Goal: Task Accomplishment & Management: Complete application form

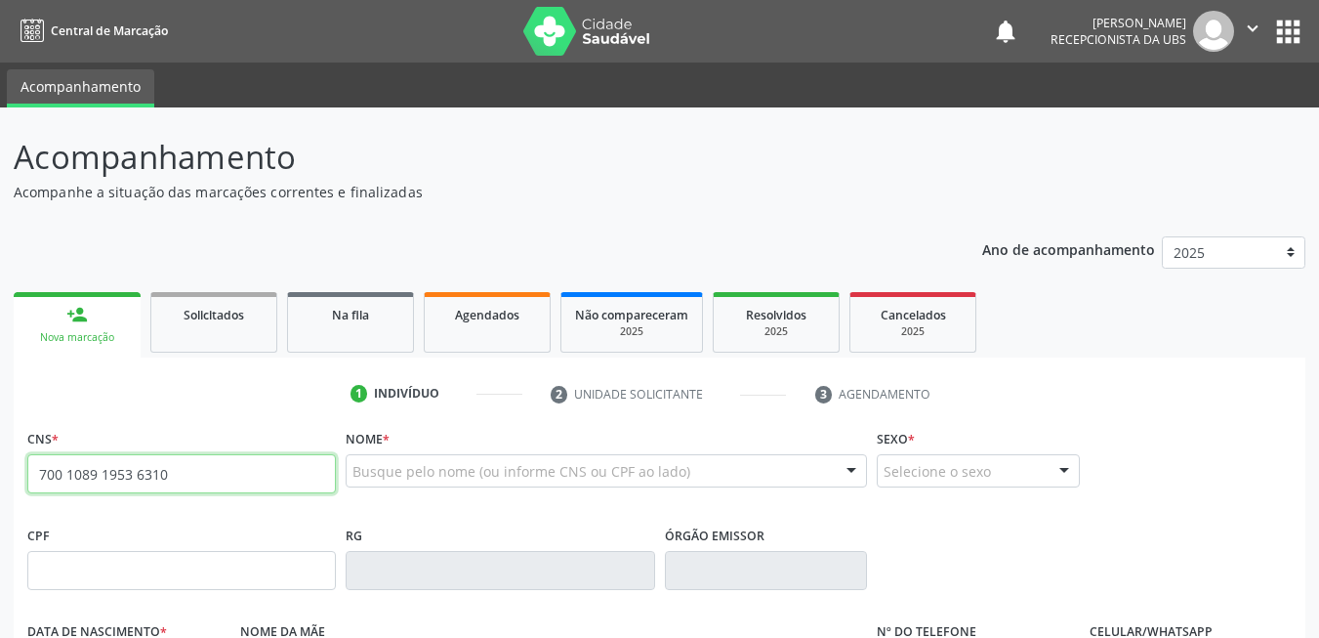
type input "700 1089 1953 6310"
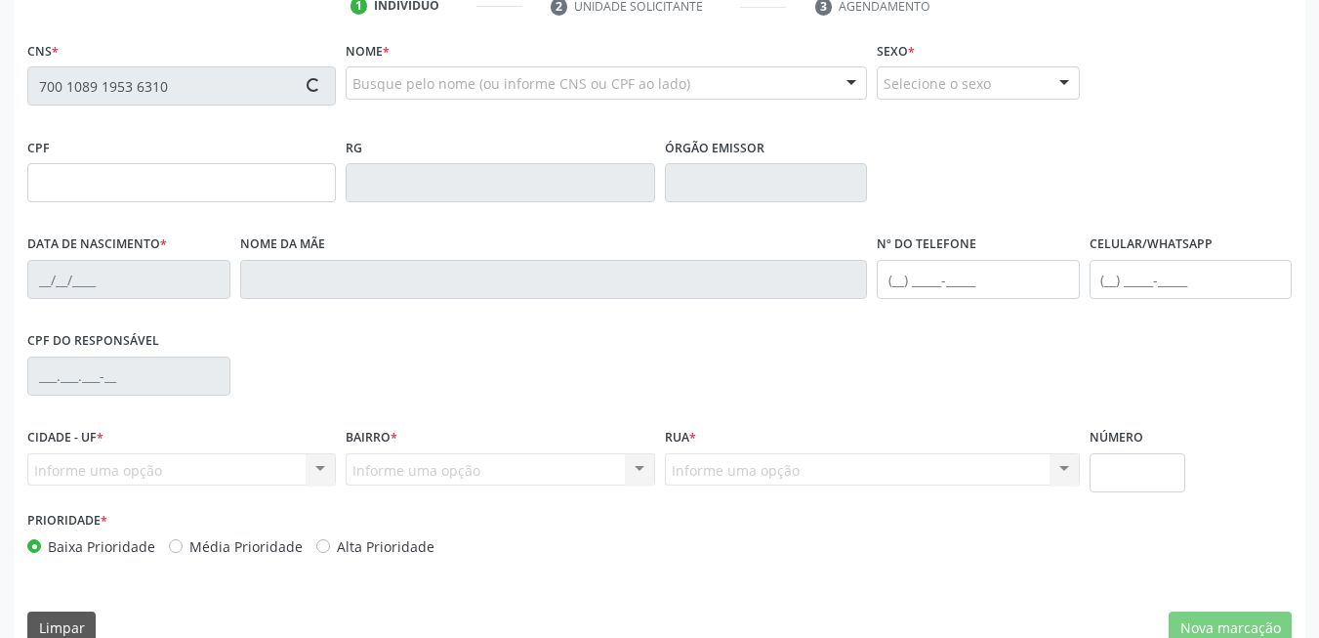
type input "02[DATE]"
type input "[PERSON_NAME]"
type input "[PHONE_NUMBER]"
type input "378"
type input "130.291.014-01"
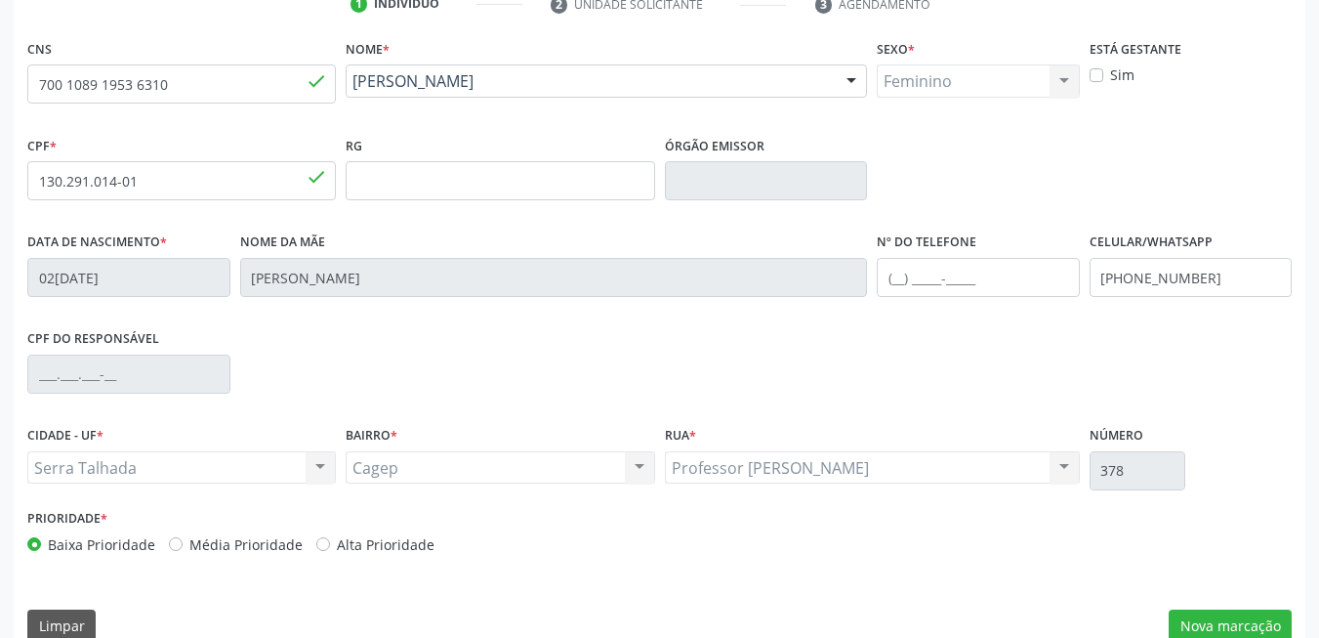
scroll to position [421, 0]
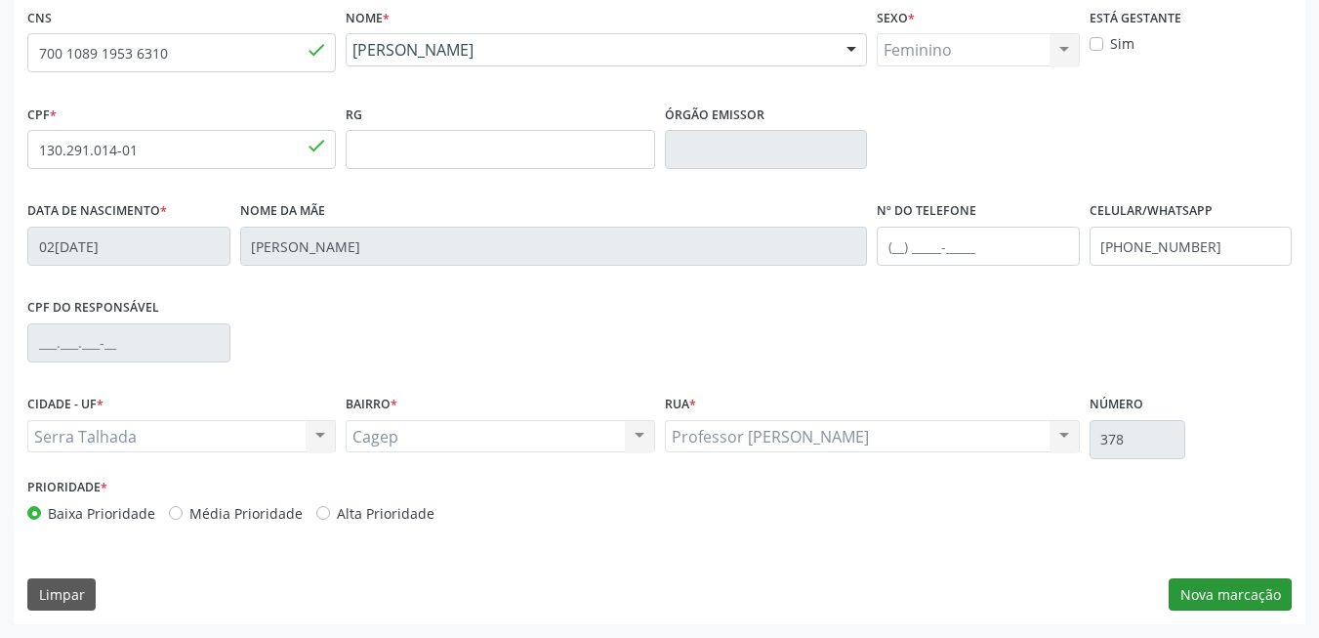
drag, startPoint x: 1209, startPoint y: 612, endPoint x: 1210, endPoint y: 600, distance: 11.8
click at [1210, 612] on div "CNS 700 1089 1953 6310 done Nome * [PERSON_NAME] [PERSON_NAME] CNS: 700 1089 19…" at bounding box center [660, 313] width 1292 height 621
drag, startPoint x: 1210, startPoint y: 600, endPoint x: 985, endPoint y: 566, distance: 227.1
click at [1210, 599] on button "Nova marcação" at bounding box center [1230, 594] width 123 height 33
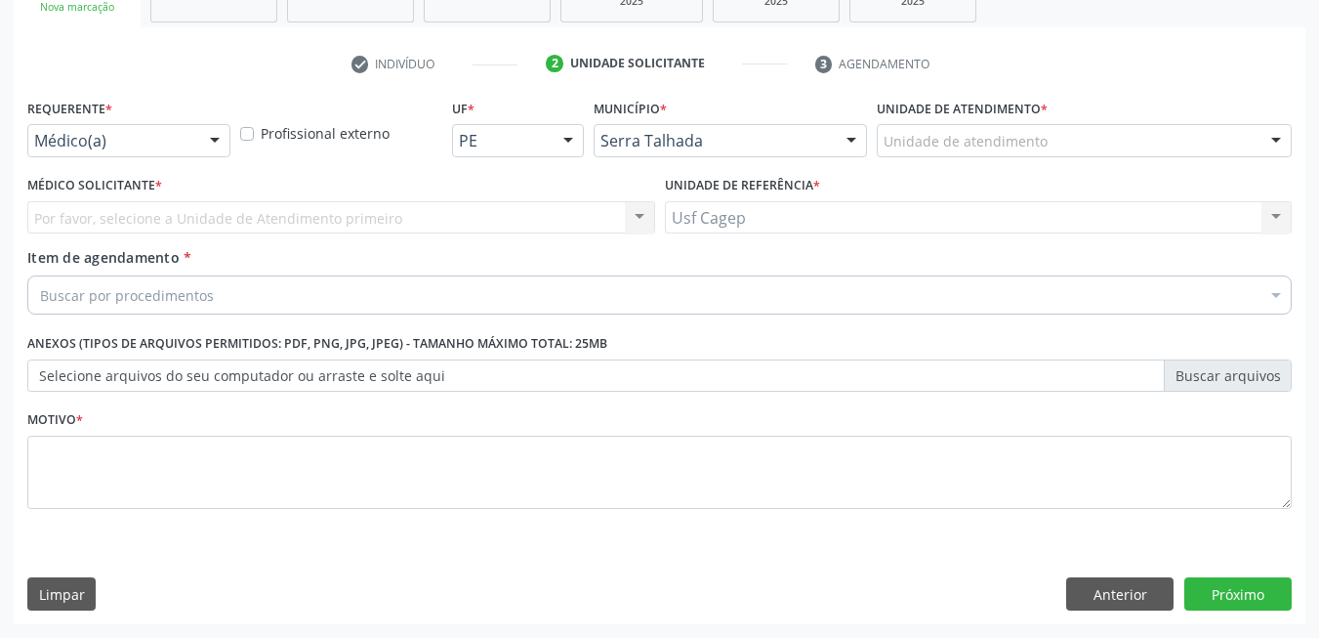
scroll to position [330, 0]
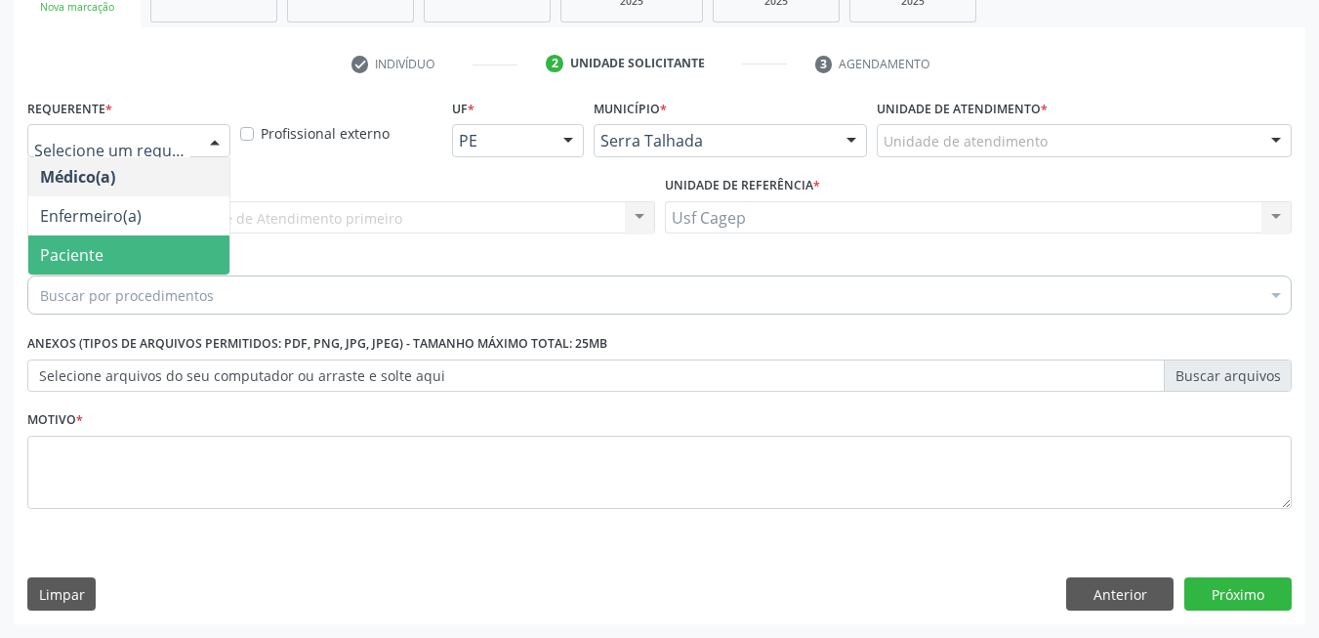
click at [193, 255] on span "Paciente" at bounding box center [128, 254] width 201 height 39
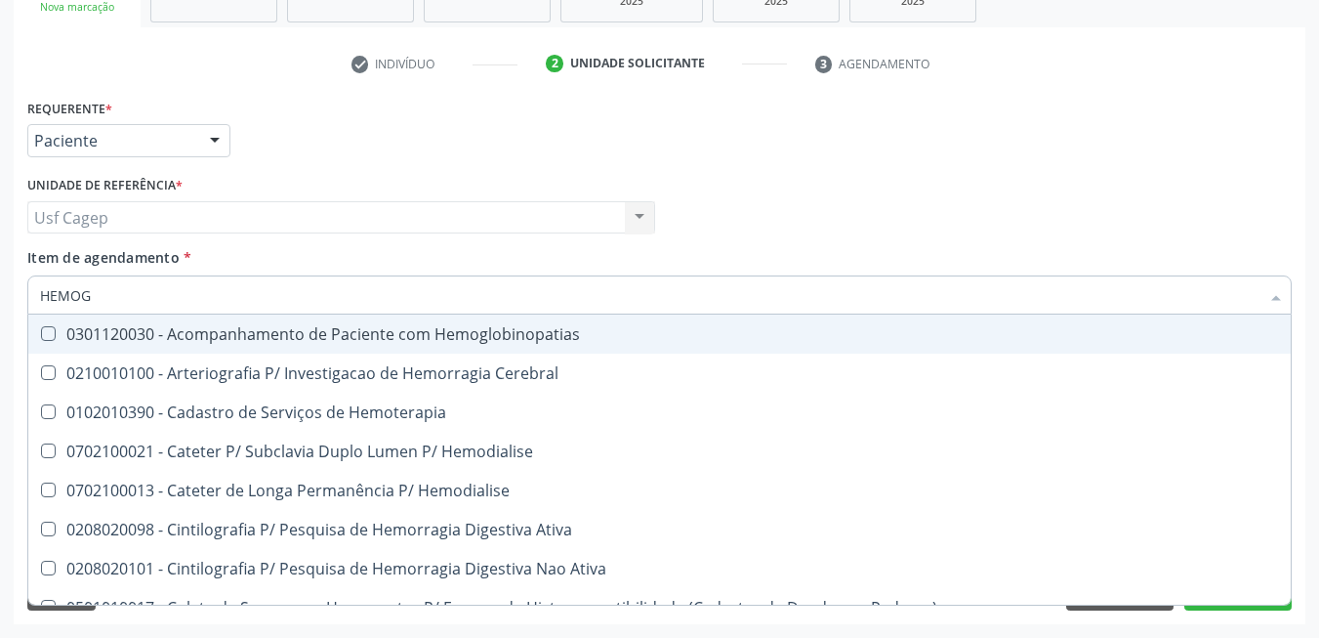
type input "HEMOGR"
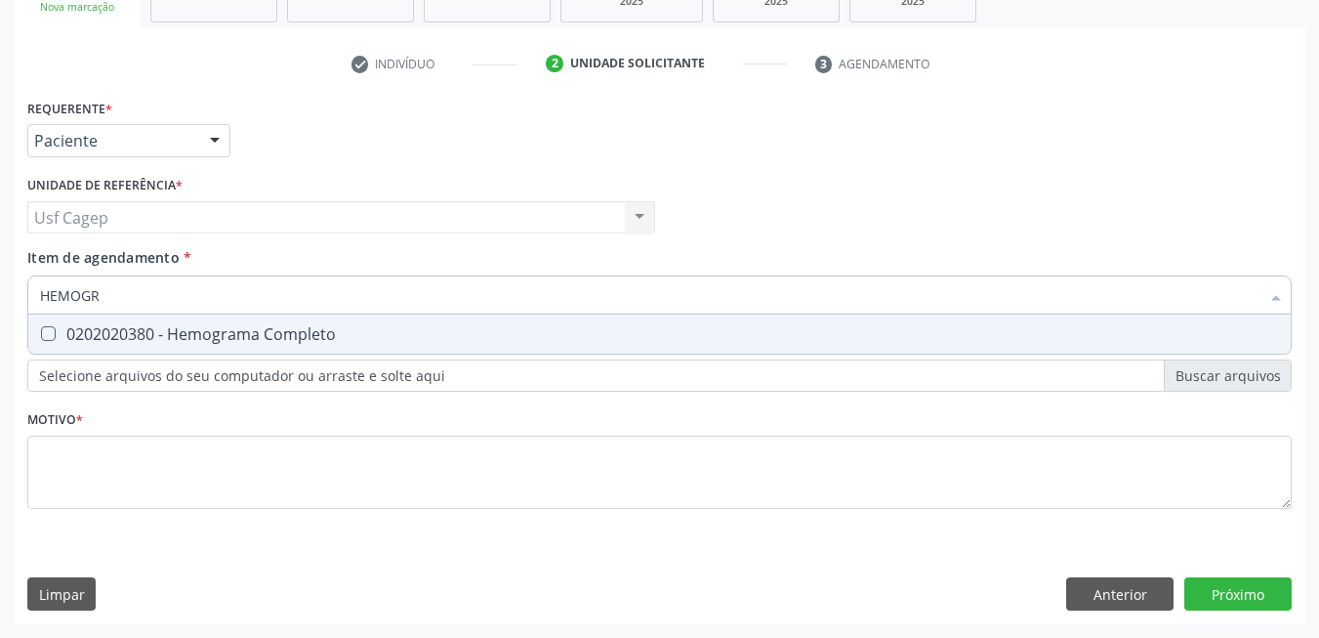
drag, startPoint x: 251, startPoint y: 344, endPoint x: 265, endPoint y: 306, distance: 40.5
click at [252, 336] on div "0202020380 - Hemograma Completo" at bounding box center [659, 334] width 1239 height 16
checkbox Completo "true"
click at [267, 304] on input "HEMOGR" at bounding box center [649, 294] width 1219 height 39
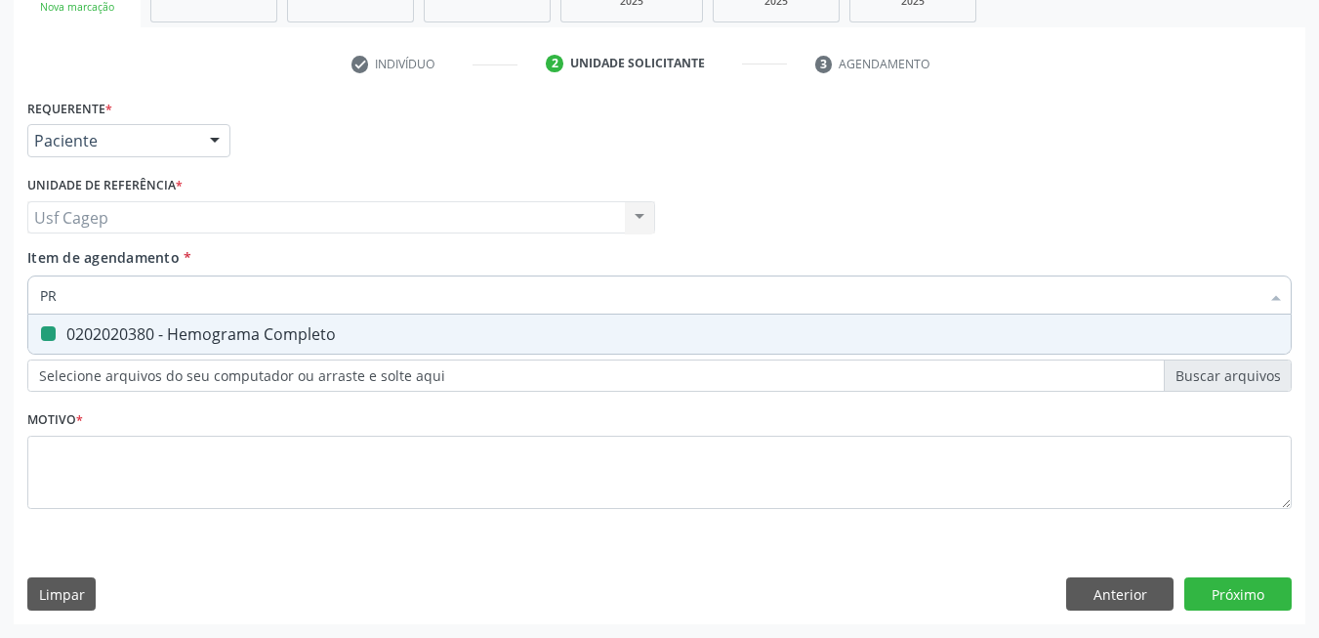
type input "PRO"
checkbox Completo "false"
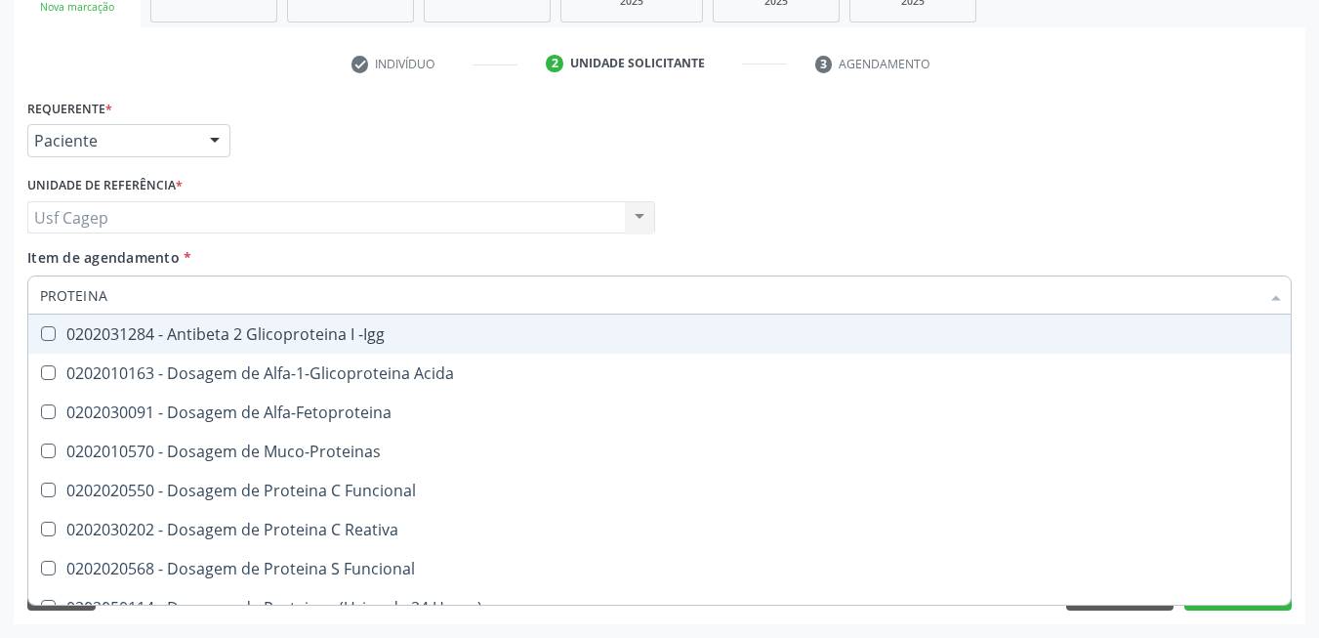
type input "PROTEINA C"
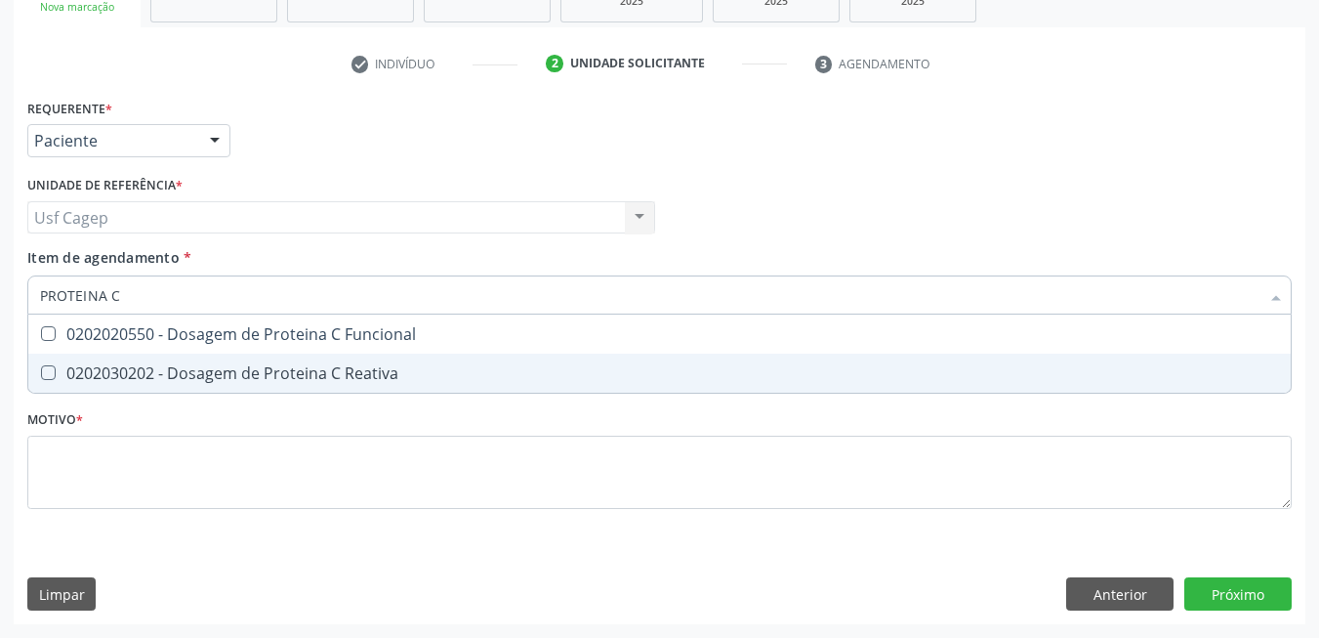
drag, startPoint x: 511, startPoint y: 377, endPoint x: 480, endPoint y: 309, distance: 74.7
click at [510, 376] on div "0202030202 - Dosagem de Proteina C Reativa" at bounding box center [659, 373] width 1239 height 16
checkbox Reativa "true"
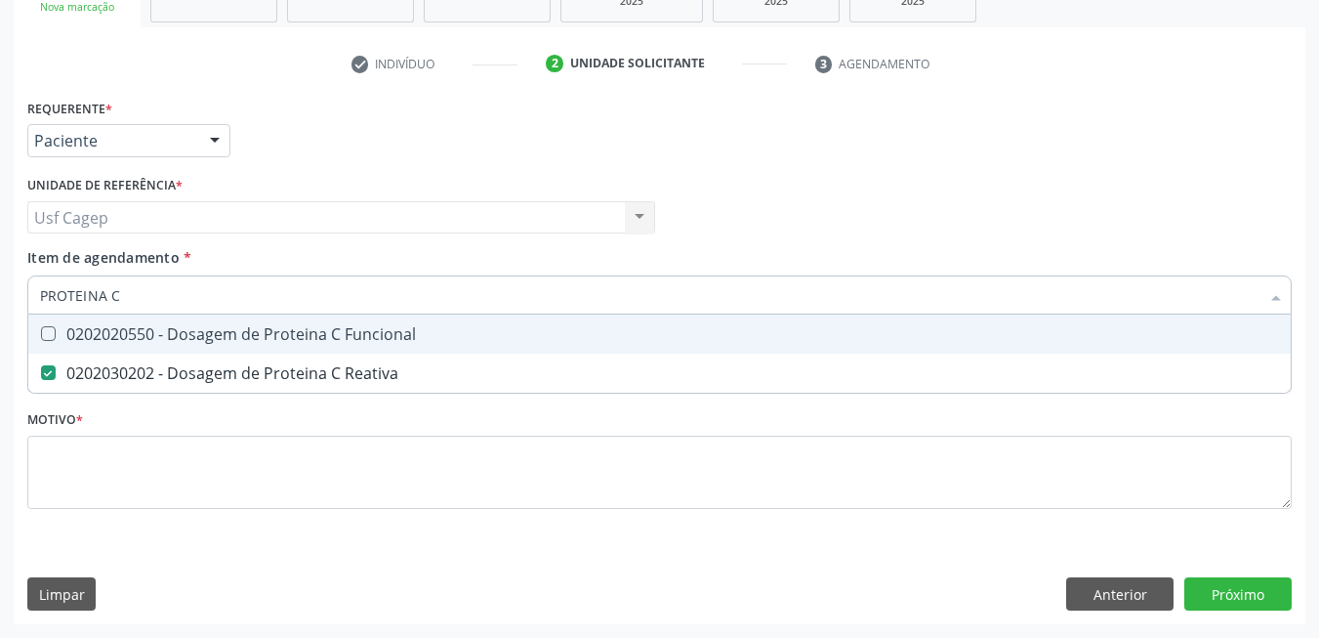
click at [477, 294] on input "PROTEINA C" at bounding box center [649, 294] width 1219 height 39
drag, startPoint x: 477, startPoint y: 294, endPoint x: 465, endPoint y: 294, distance: 12.7
click at [470, 294] on input "PROTEINA C" at bounding box center [649, 294] width 1219 height 39
click at [454, 302] on input "PROTEINA C" at bounding box center [649, 294] width 1219 height 39
click at [454, 300] on input "PROTEINA C" at bounding box center [649, 294] width 1219 height 39
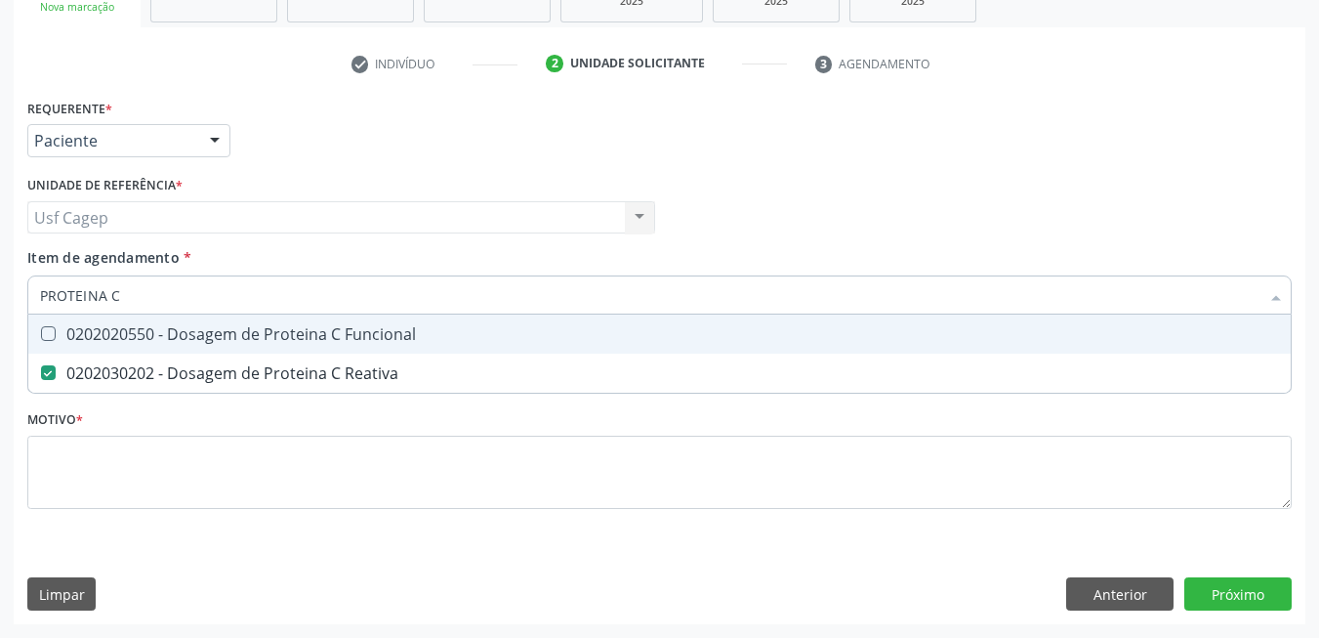
click at [454, 300] on input "PROTEINA C" at bounding box center [649, 294] width 1219 height 39
type input "CR"
checkbox Reativa "false"
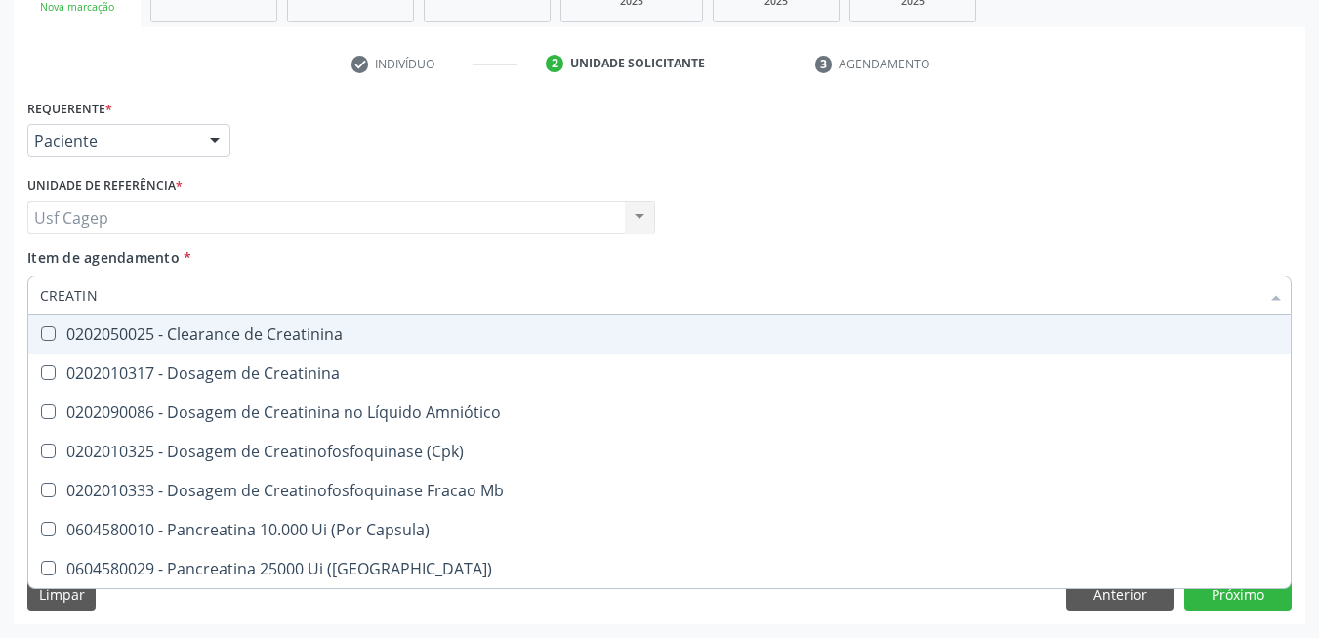
type input "CREATINI"
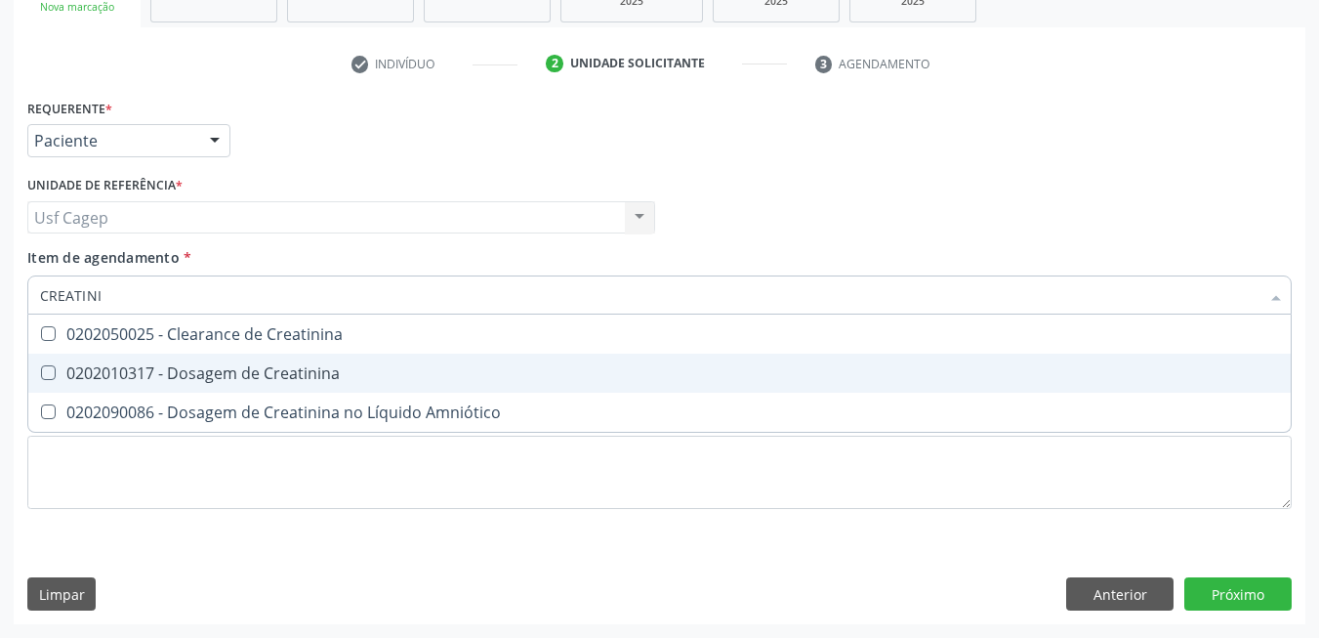
drag, startPoint x: 434, startPoint y: 360, endPoint x: 434, endPoint y: 303, distance: 57.6
click at [434, 359] on span "0202010317 - Dosagem de Creatinina" at bounding box center [659, 372] width 1262 height 39
checkbox Creatinina "true"
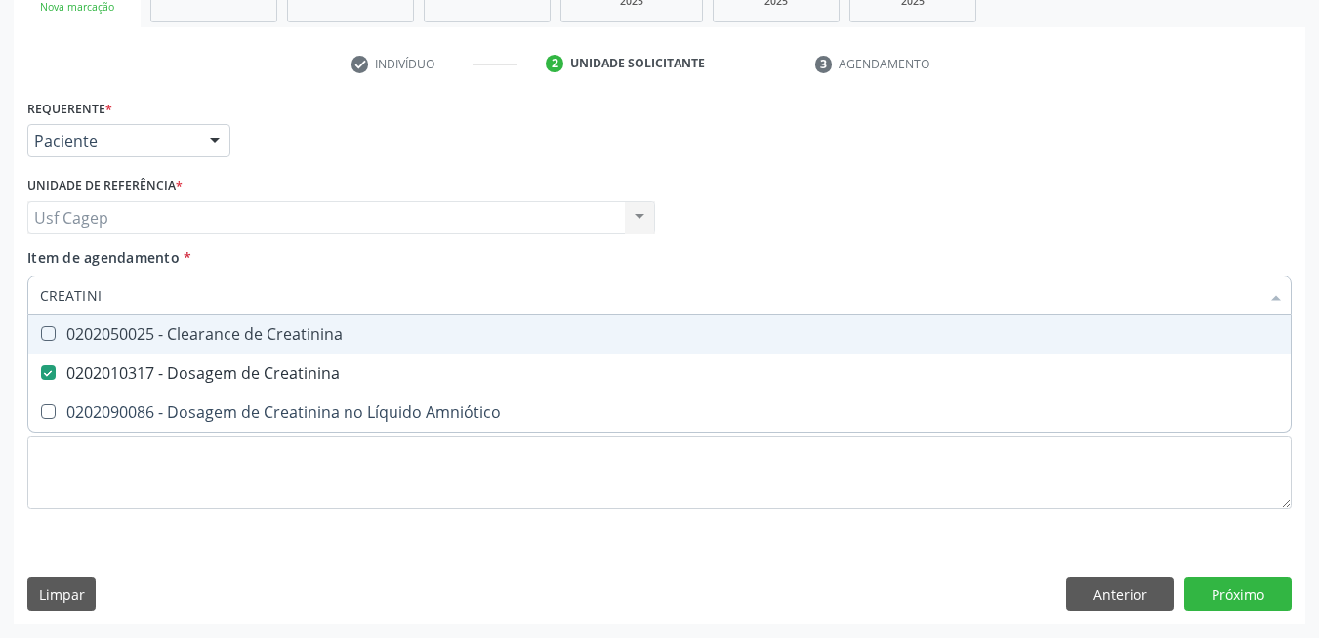
click at [434, 297] on input "CREATINI" at bounding box center [649, 294] width 1219 height 39
type input "UR"
checkbox Creatinina "false"
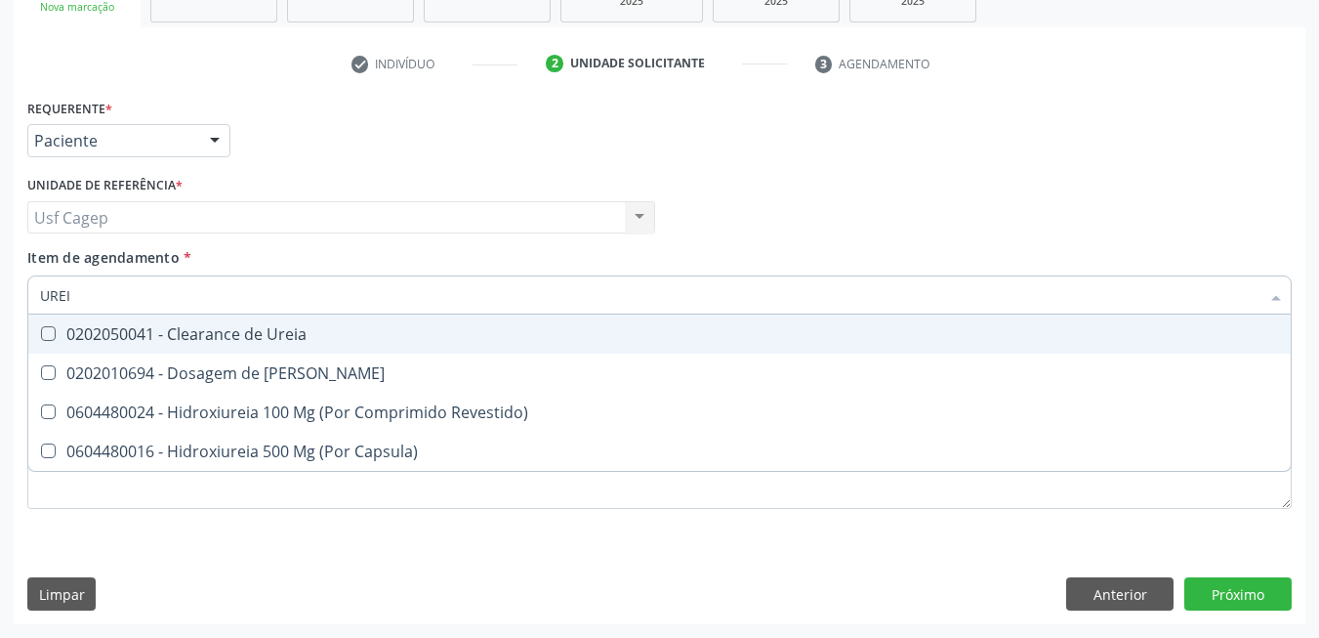
type input "UREIA"
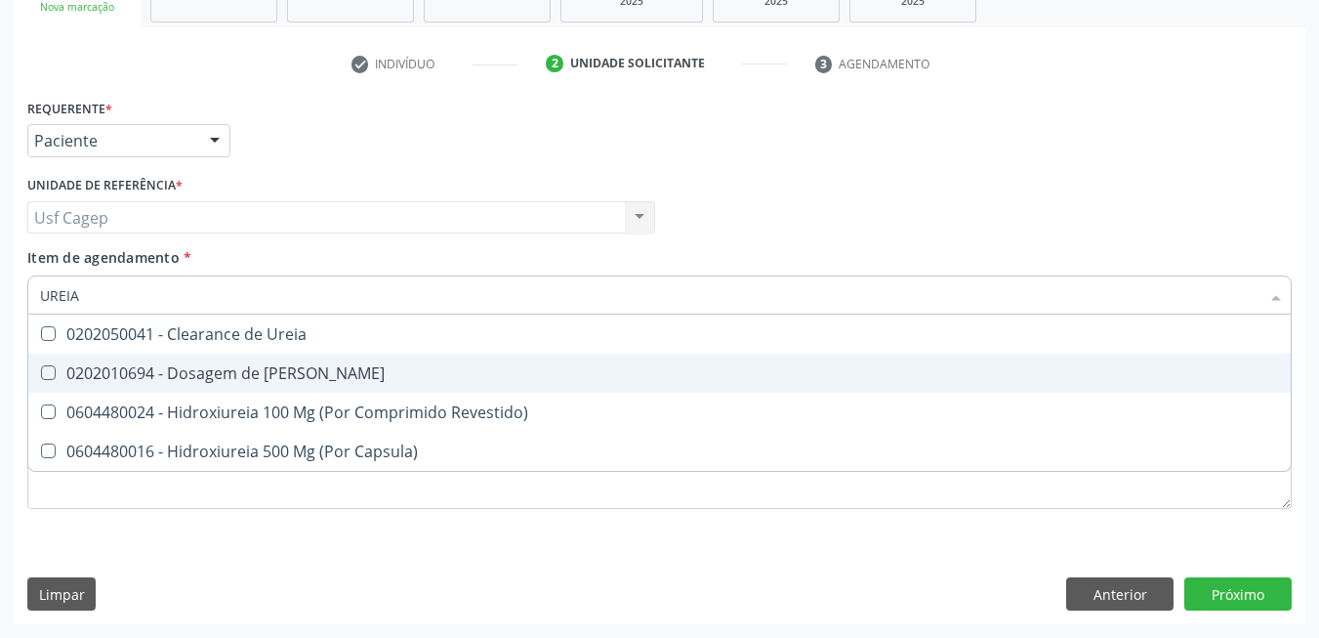
drag, startPoint x: 399, startPoint y: 389, endPoint x: 410, endPoint y: 318, distance: 71.1
click at [399, 388] on span "0202010694 - Dosagem de [PERSON_NAME]" at bounding box center [659, 372] width 1262 height 39
checkbox Ureia "true"
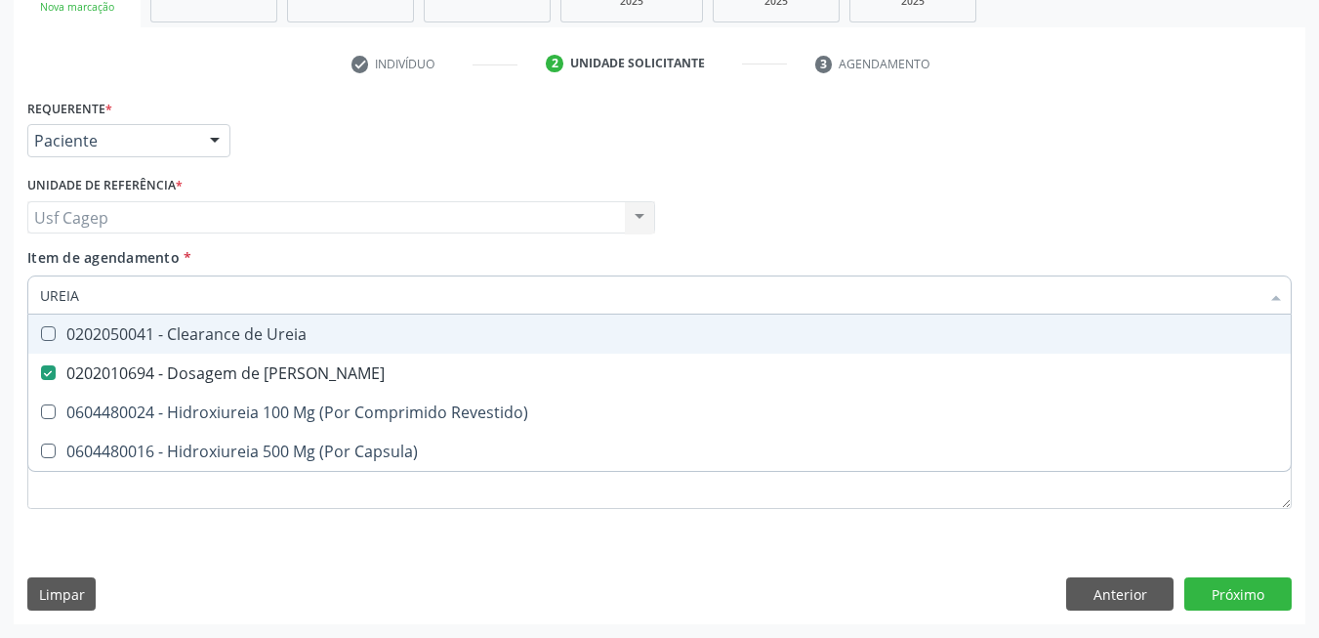
click at [416, 287] on input "UREIA" at bounding box center [649, 294] width 1219 height 39
type input "H"
checkbox Ureia "false"
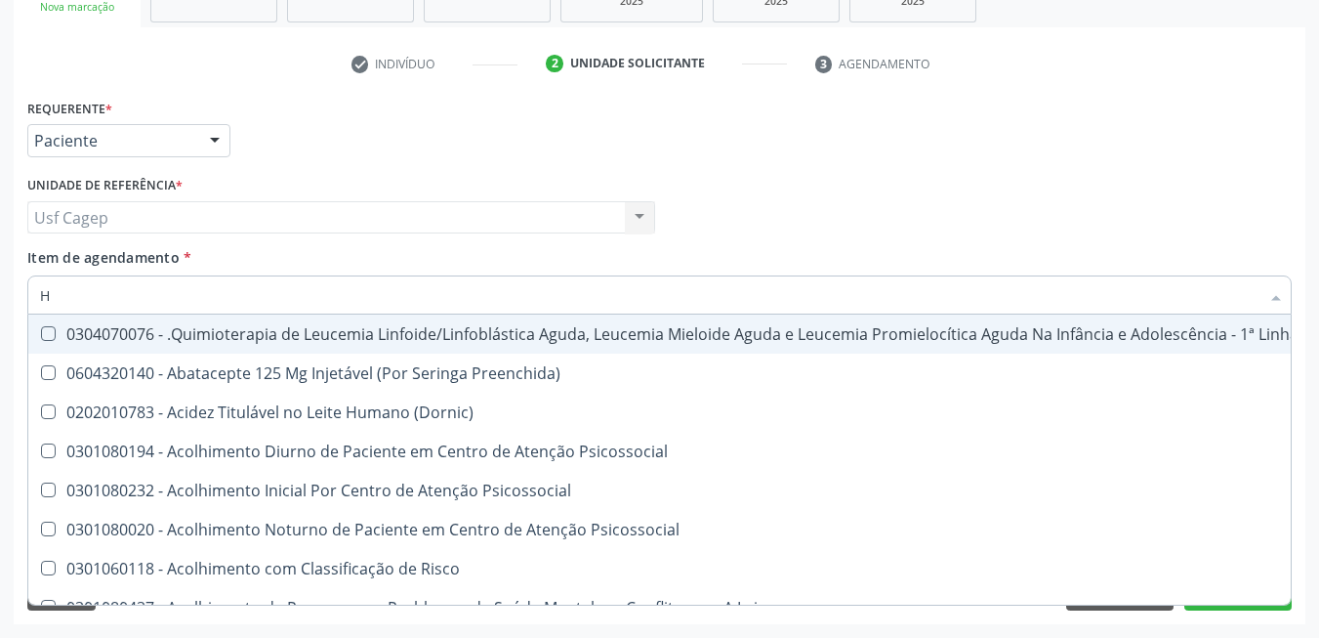
type input "HE"
checkbox Removível "true"
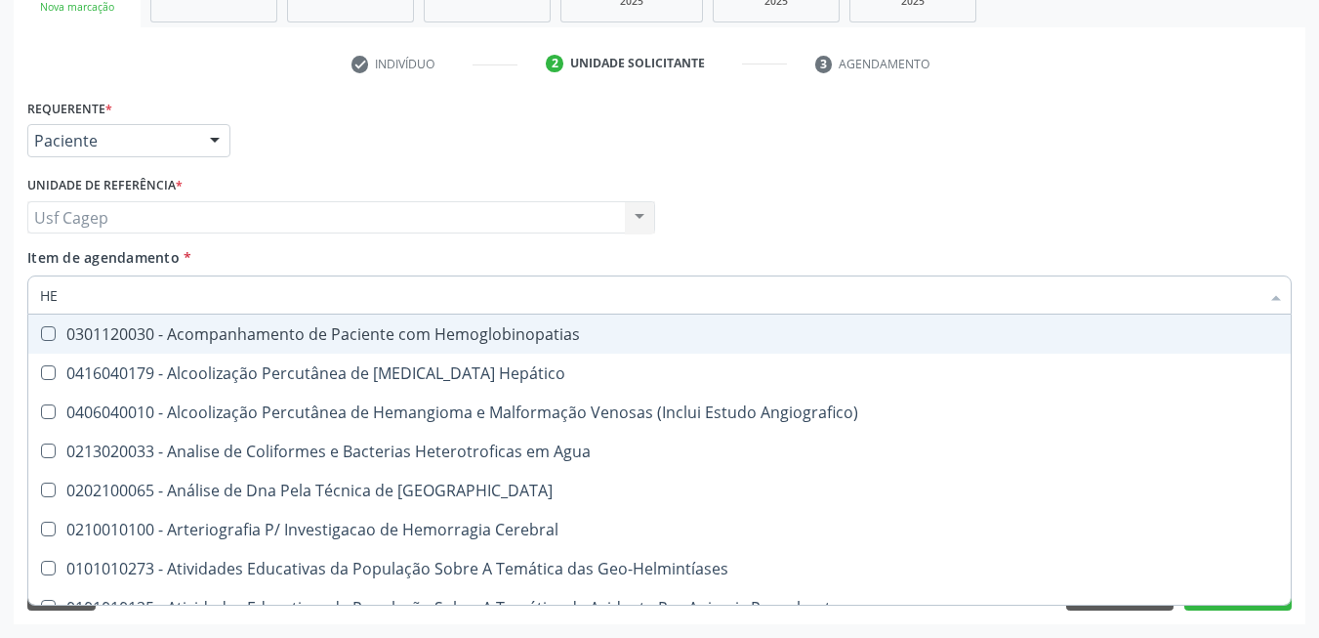
type input "HEM"
checkbox II "true"
checkbox Completo "false"
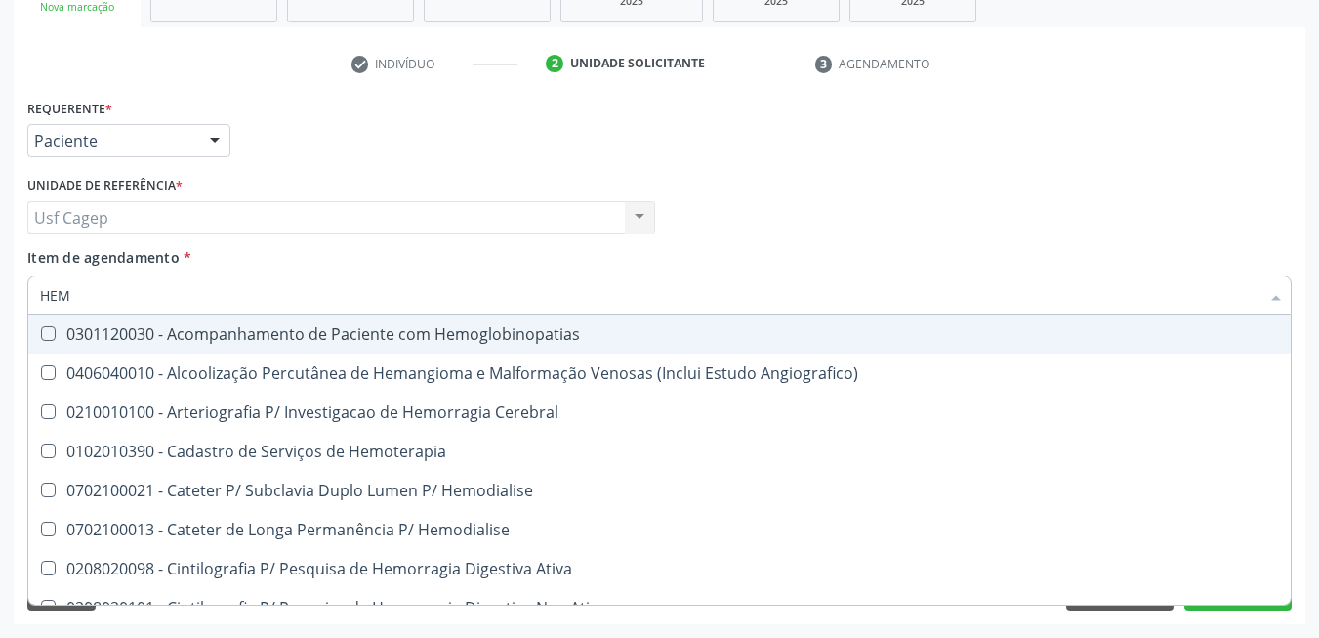
type input "HEMO"
checkbox Retro-Retal "true"
checkbox Completo "false"
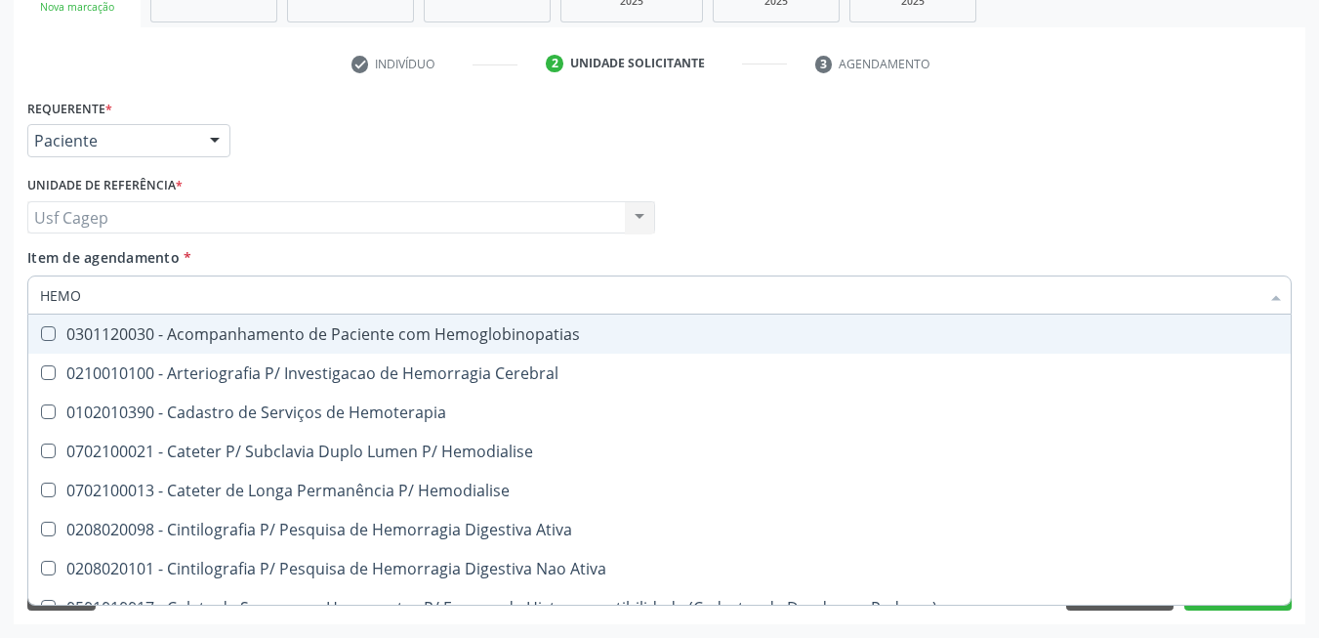
type input "HEMOG"
checkbox Carboxi-Hemoglobina "true"
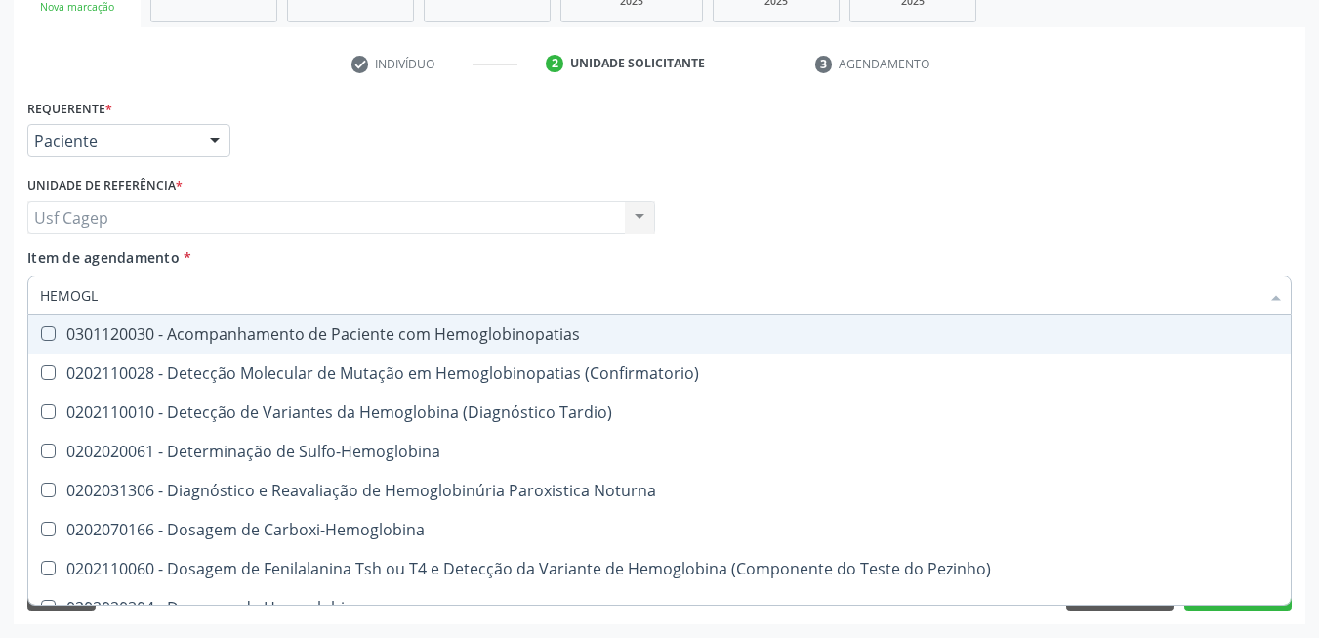
type input "HEMOG"
checkbox S "true"
type input "HEMOGL"
checkbox Completo "false"
type input "HEMOGLOB"
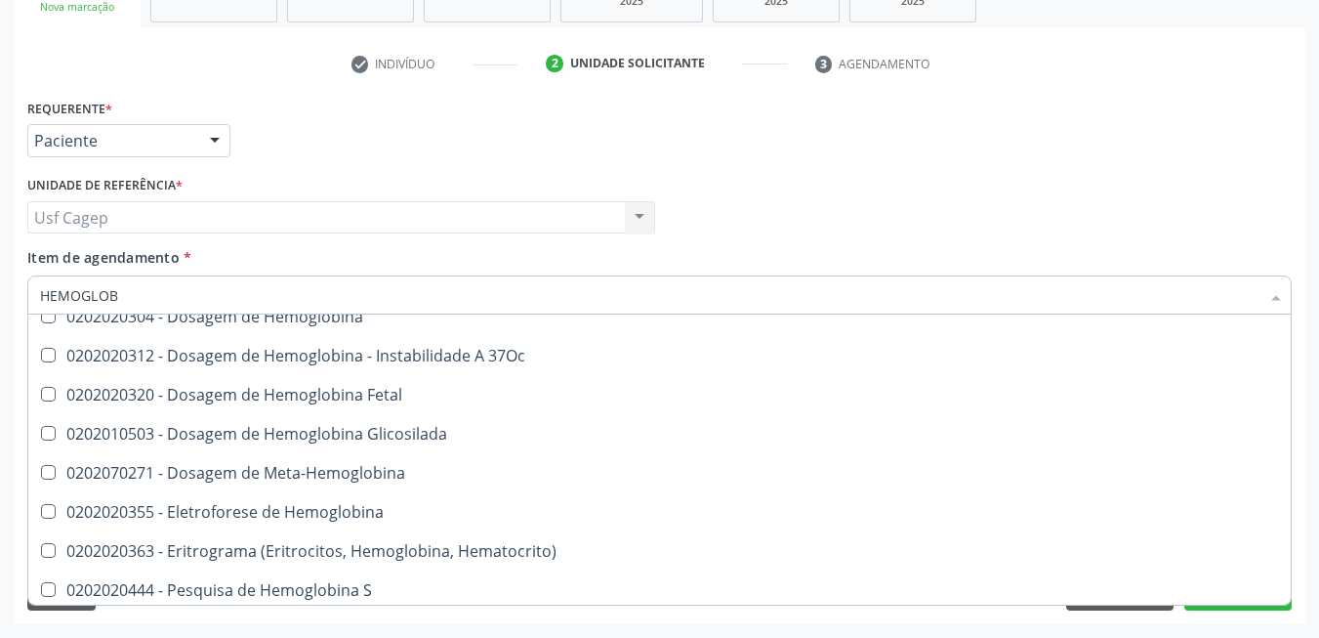
scroll to position [296, 0]
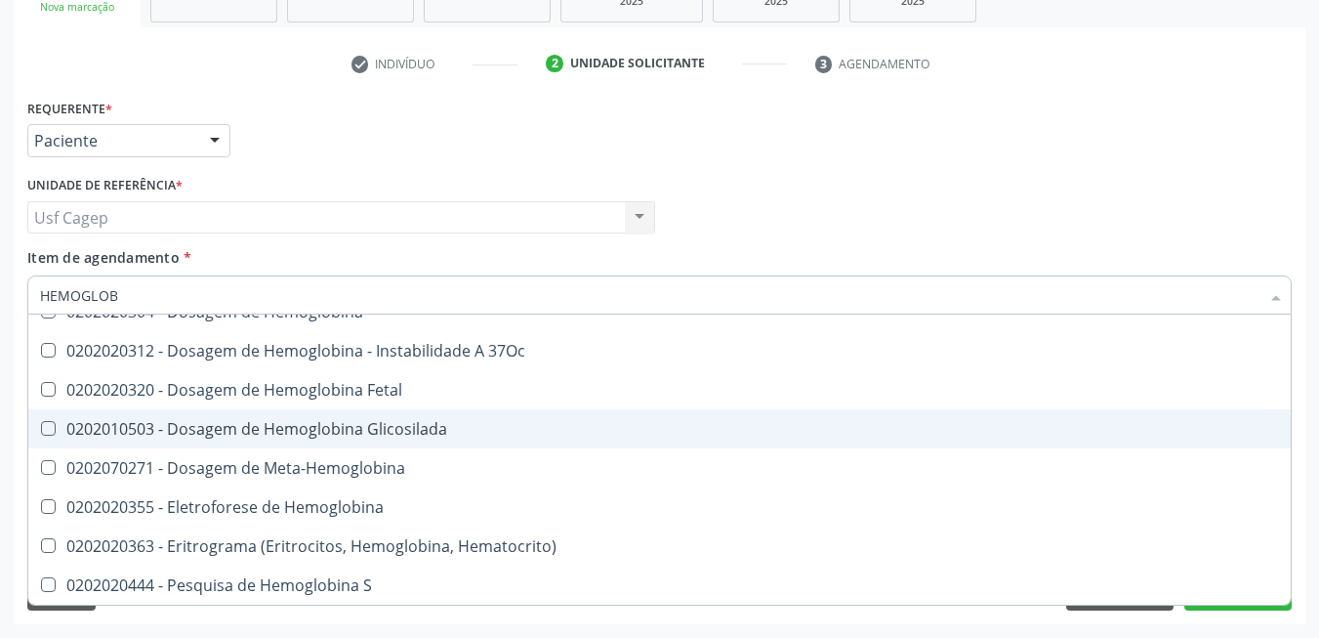
drag, startPoint x: 473, startPoint y: 435, endPoint x: 470, endPoint y: 419, distance: 16.9
click at [472, 434] on div "0202010503 - Dosagem de Hemoglobina Glicosilada" at bounding box center [659, 429] width 1239 height 16
checkbox Glicosilada "true"
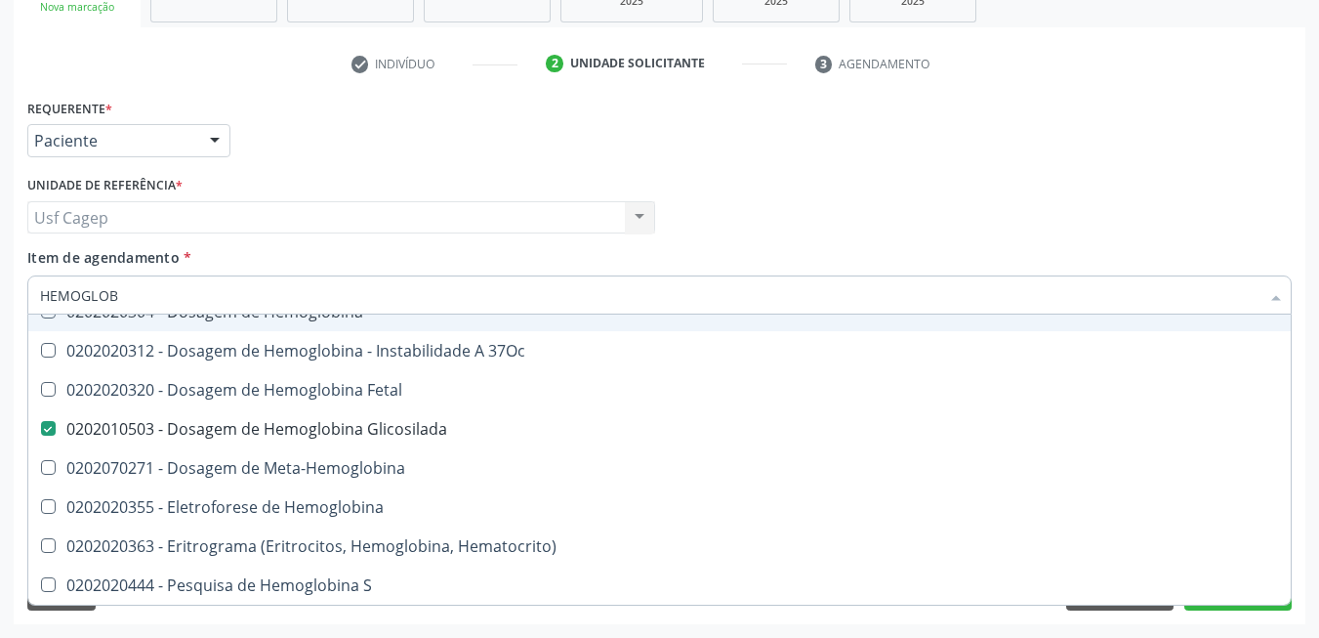
click at [459, 302] on input "HEMOGLOB" at bounding box center [649, 294] width 1219 height 39
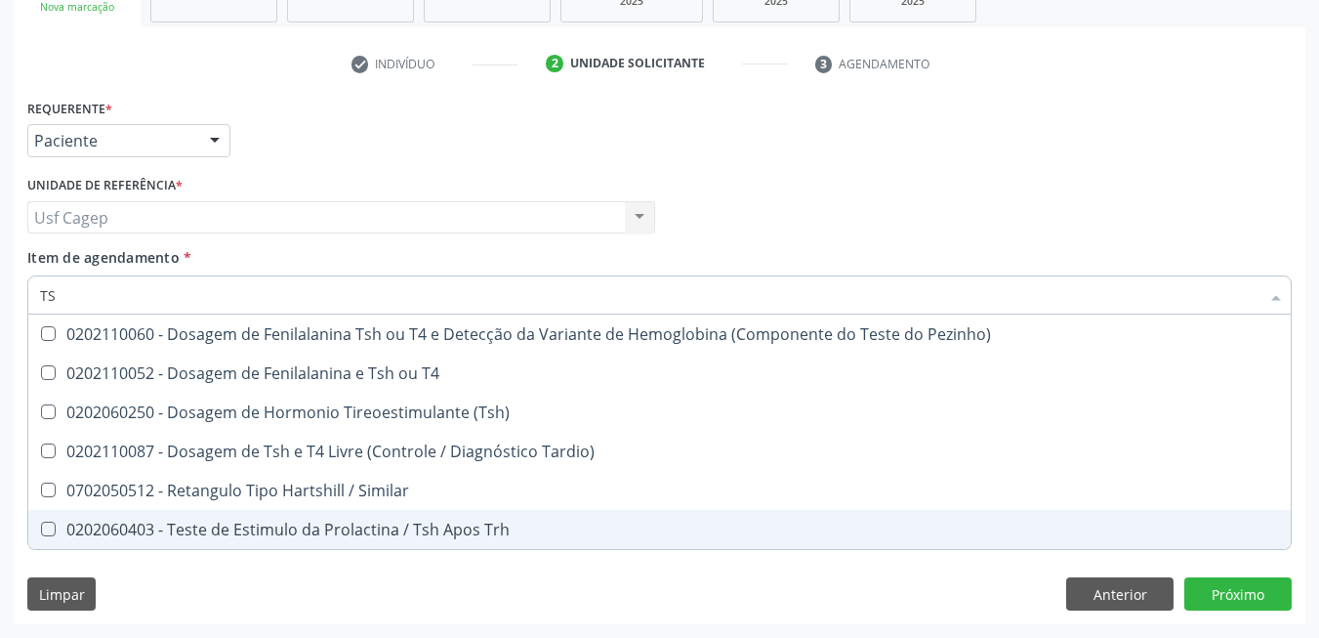
type input "TSH"
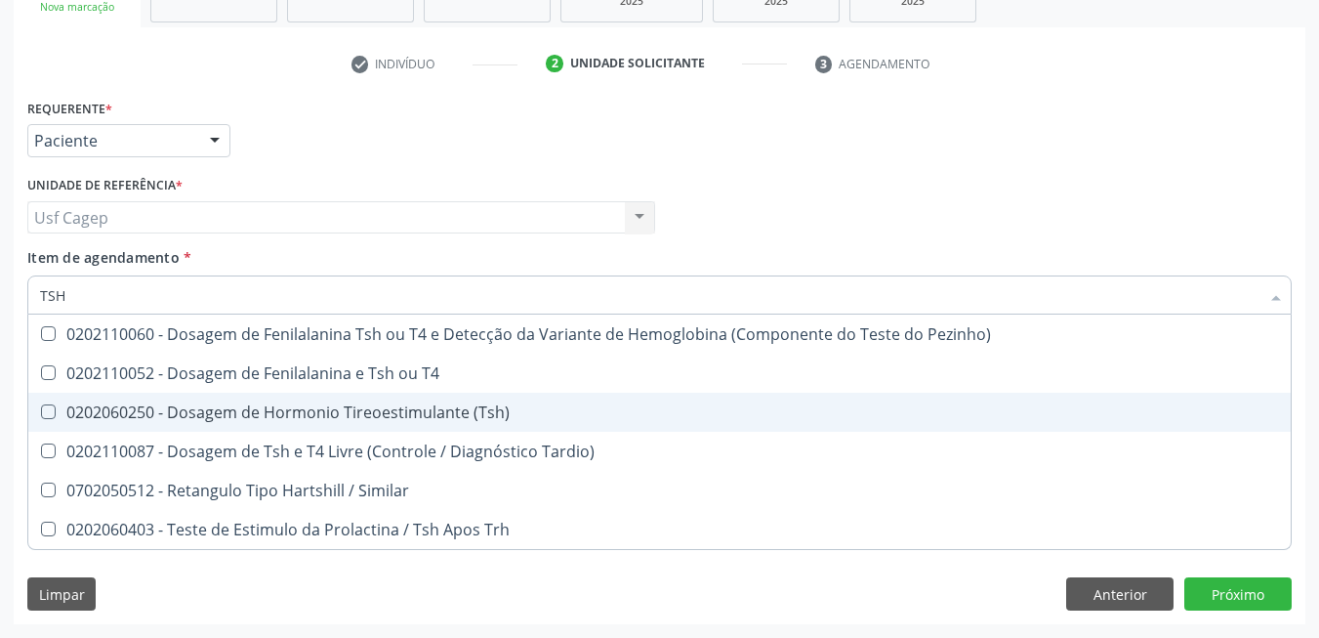
drag, startPoint x: 480, startPoint y: 401, endPoint x: 484, endPoint y: 375, distance: 26.6
click at [480, 400] on span "0202060250 - Dosagem de Hormonio Tireoestimulante (Tsh)" at bounding box center [659, 411] width 1262 height 39
checkbox \(Tsh\) "true"
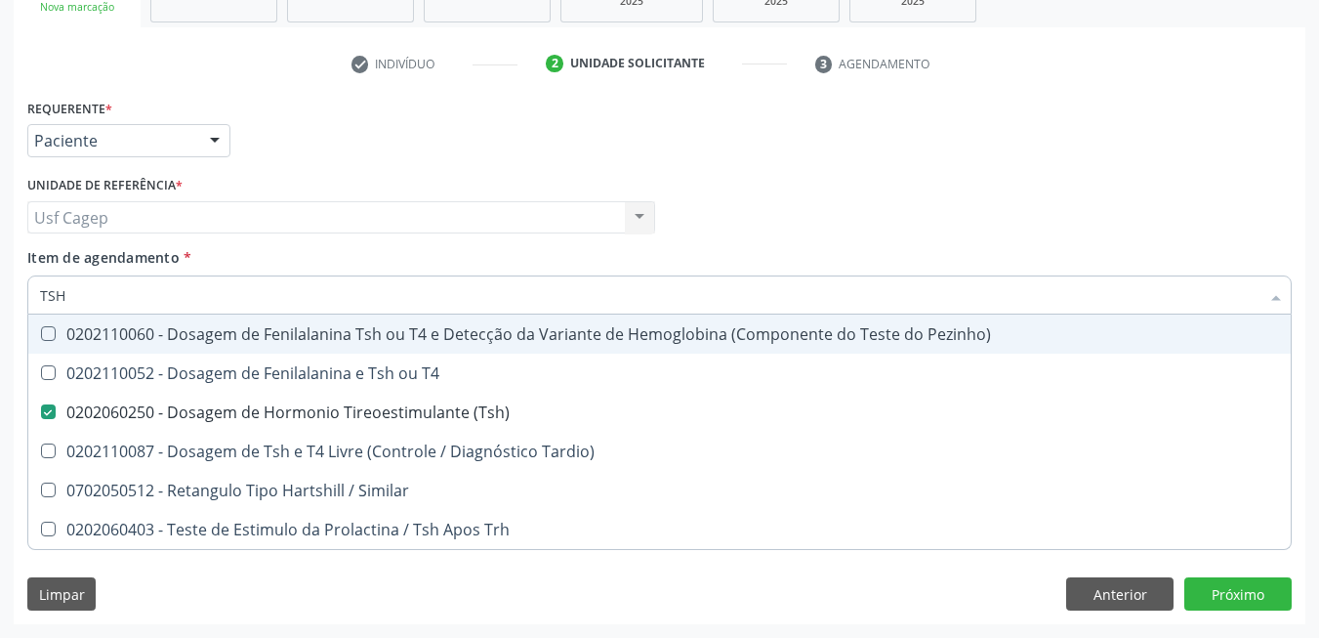
click at [484, 303] on input "TSH" at bounding box center [649, 294] width 1219 height 39
type input "T"
checkbox \(Tsh\) "false"
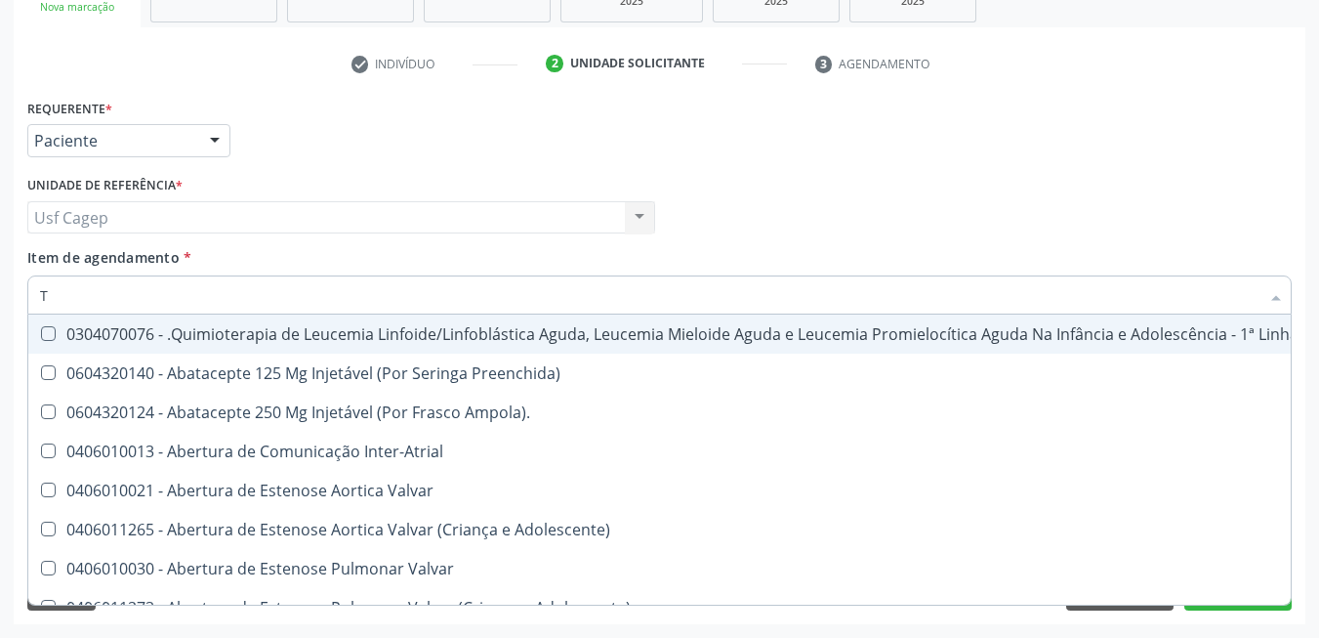
type input "T4"
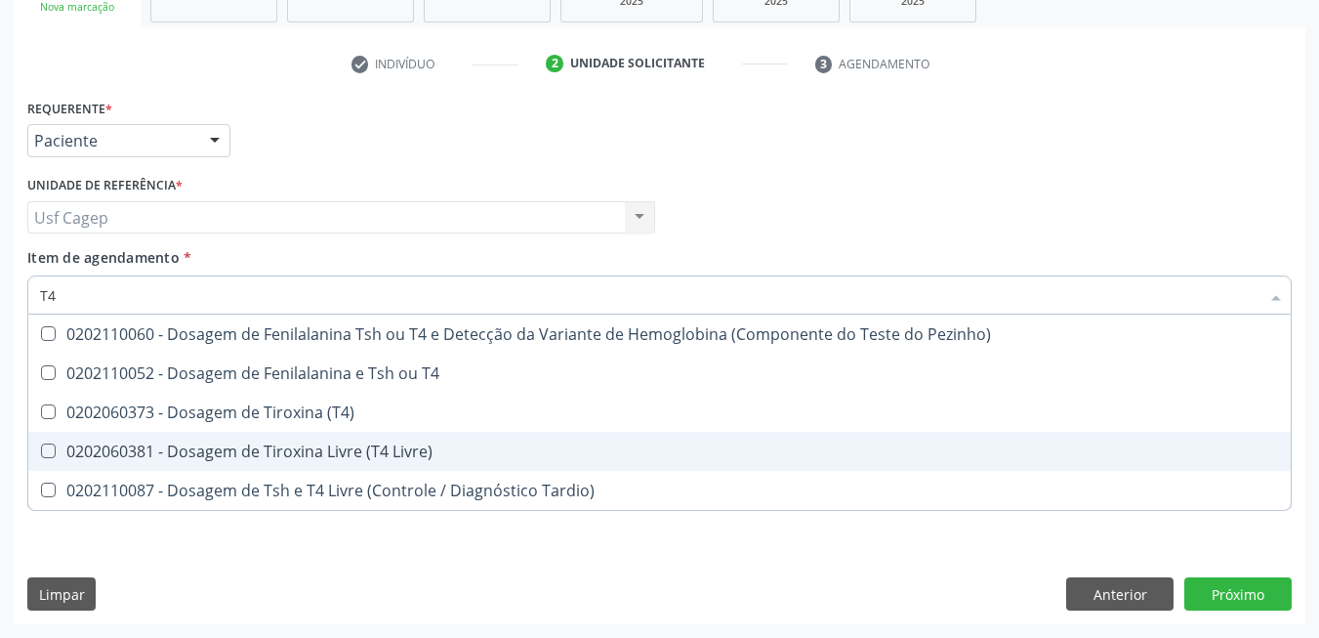
click at [457, 436] on span "0202060381 - Dosagem de Tiroxina Livre (T4 Livre)" at bounding box center [659, 451] width 1262 height 39
checkbox Livre\) "true"
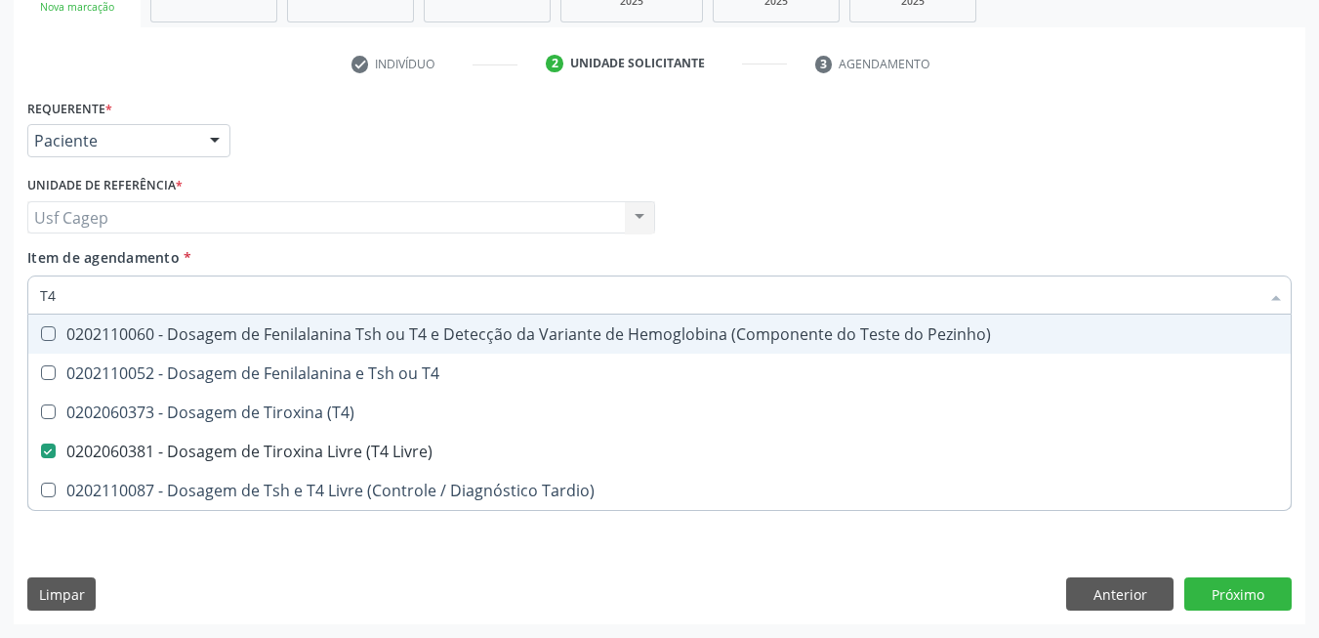
click at [468, 302] on input "T4" at bounding box center [649, 294] width 1219 height 39
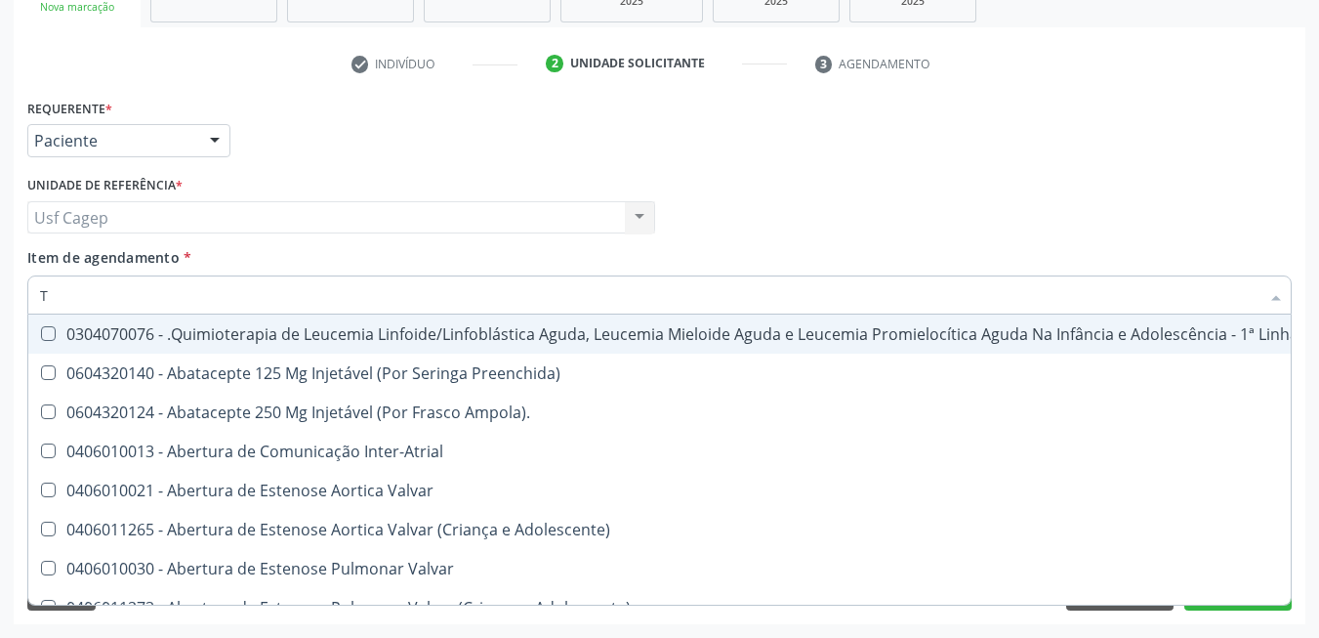
type input "TG"
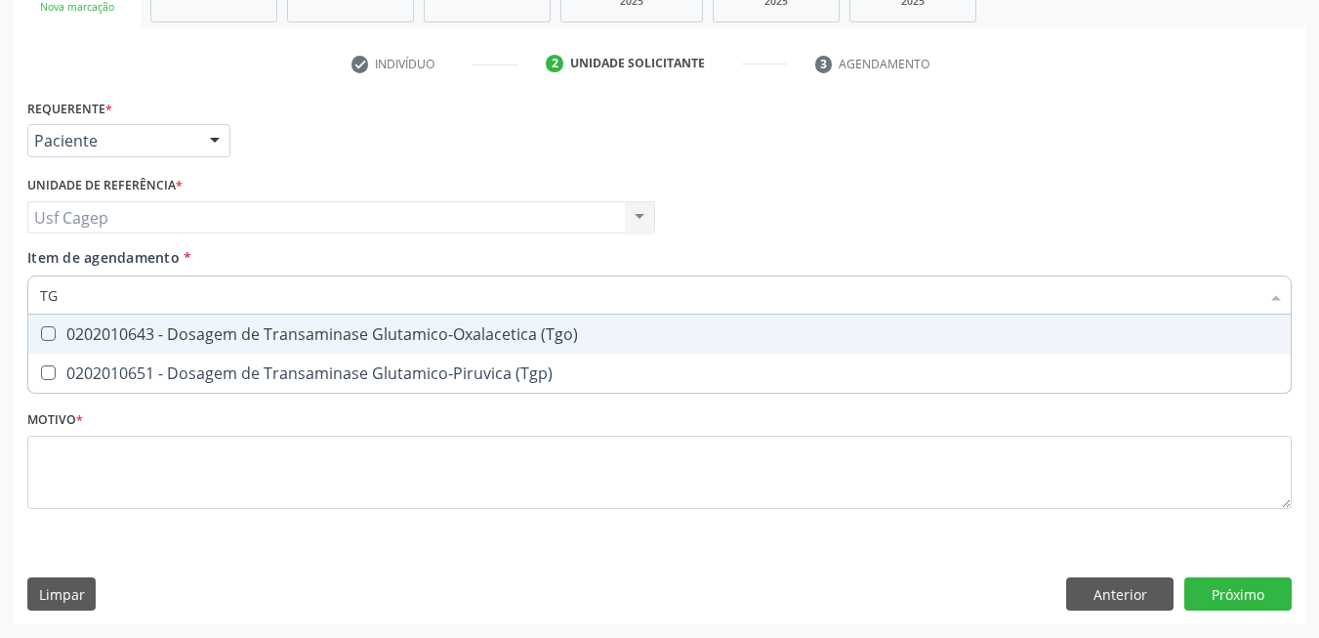
click at [607, 338] on div "0202010643 - Dosagem de Transaminase Glutamico-Oxalacetica (Tgo)" at bounding box center [659, 334] width 1239 height 16
checkbox \(Tgo\) "true"
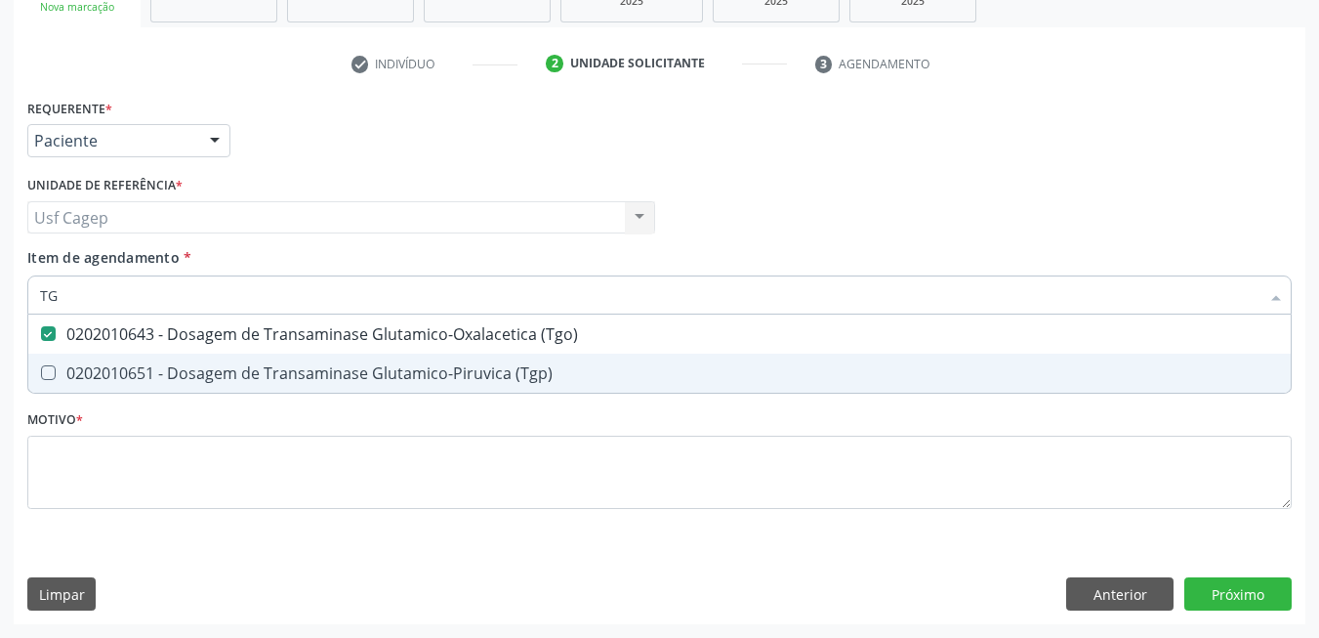
click at [601, 368] on div "0202010651 - Dosagem de Transaminase Glutamico-Piruvica (Tgp)" at bounding box center [659, 373] width 1239 height 16
checkbox \(Tgp\) "true"
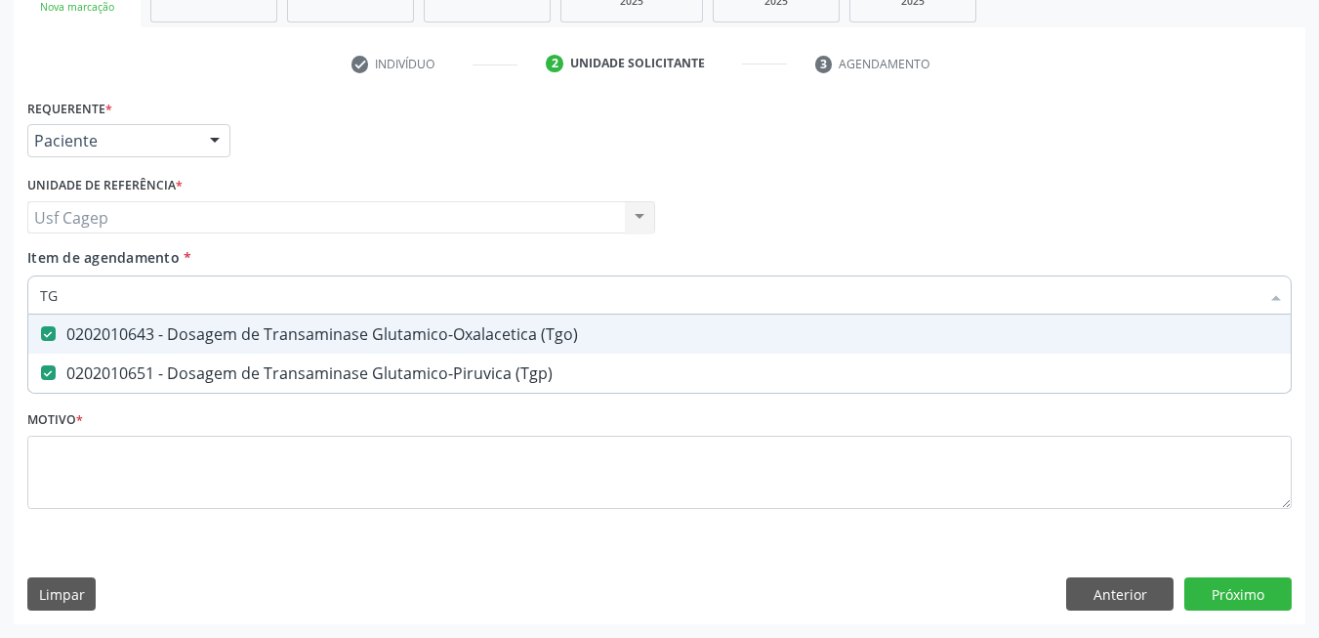
click at [598, 289] on input "TG" at bounding box center [649, 294] width 1219 height 39
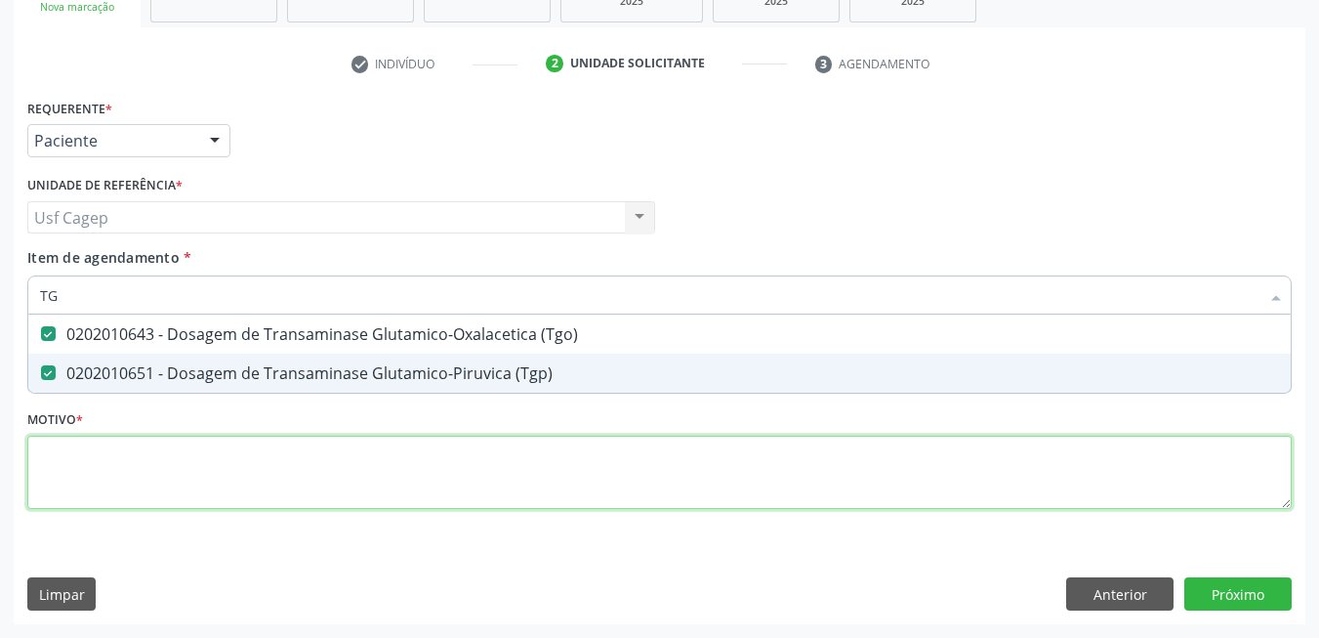
click at [577, 468] on div "Requerente * Paciente Médico(a) Enfermeiro(a) Paciente Nenhum resultado encontr…" at bounding box center [659, 315] width 1264 height 442
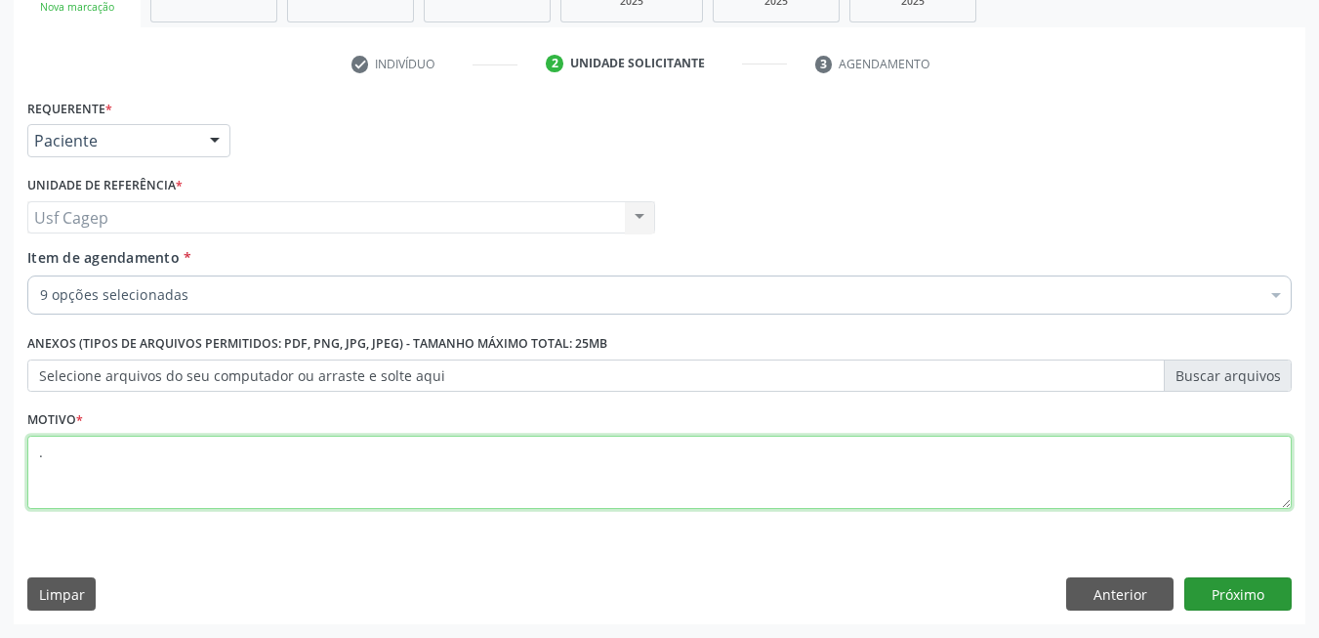
type textarea "."
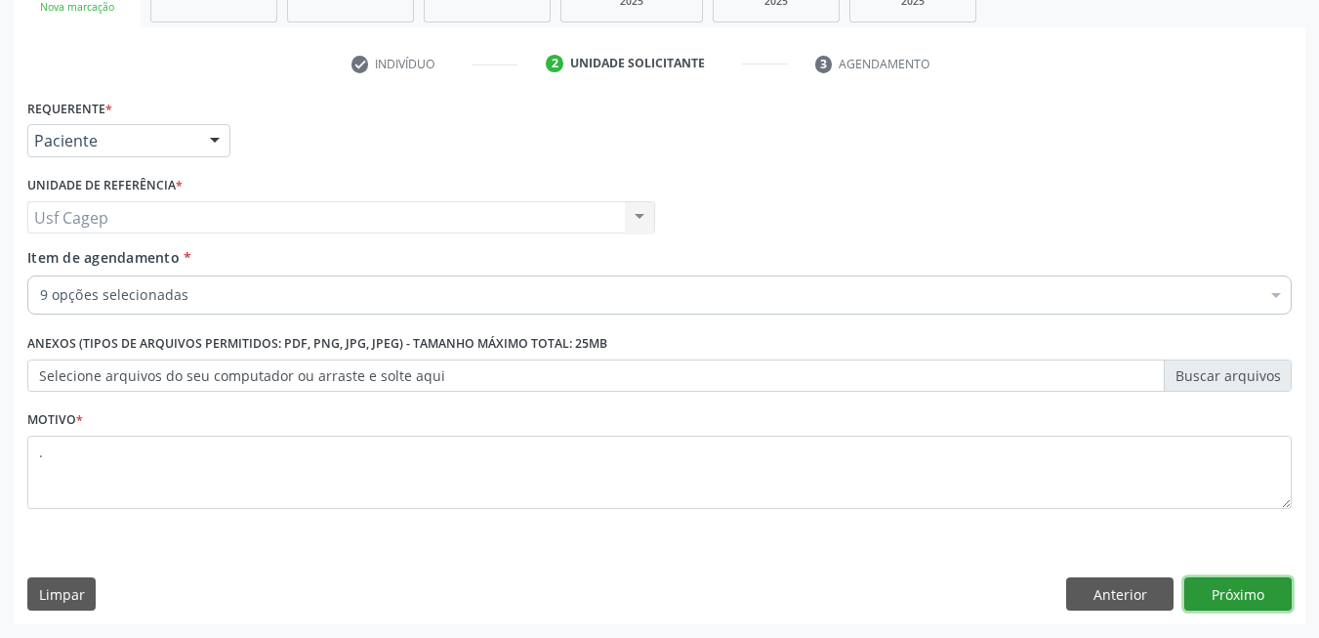
click at [1220, 602] on button "Próximo" at bounding box center [1237, 593] width 107 height 33
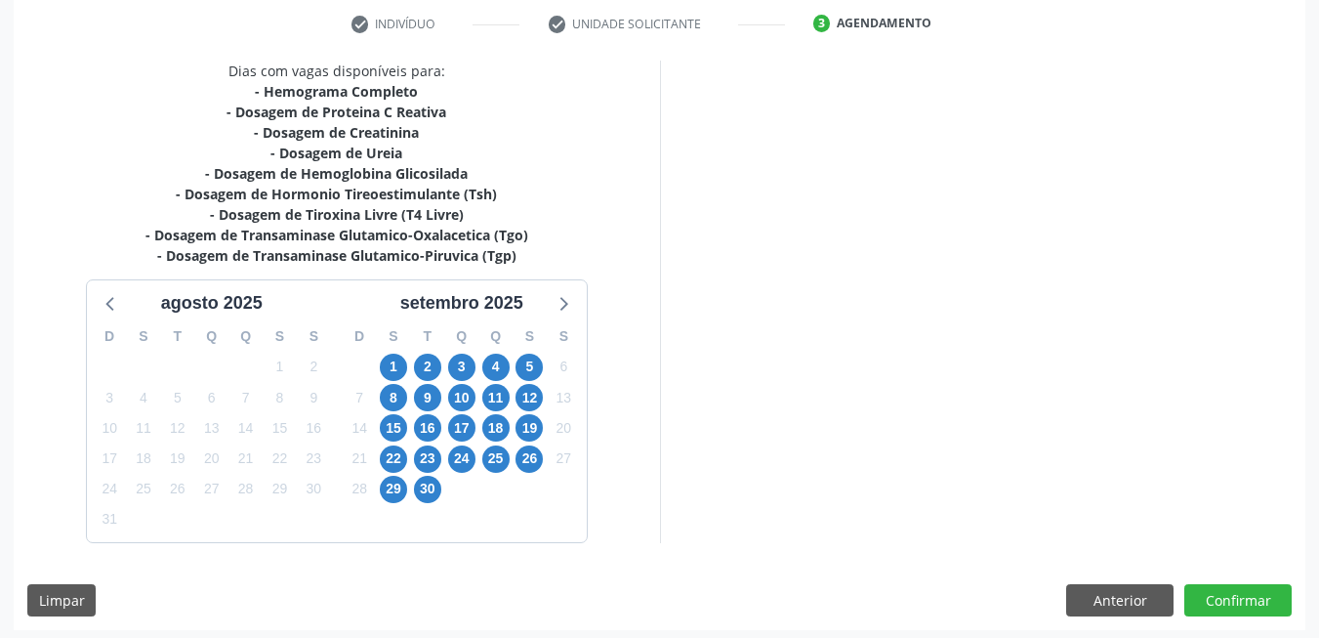
scroll to position [376, 0]
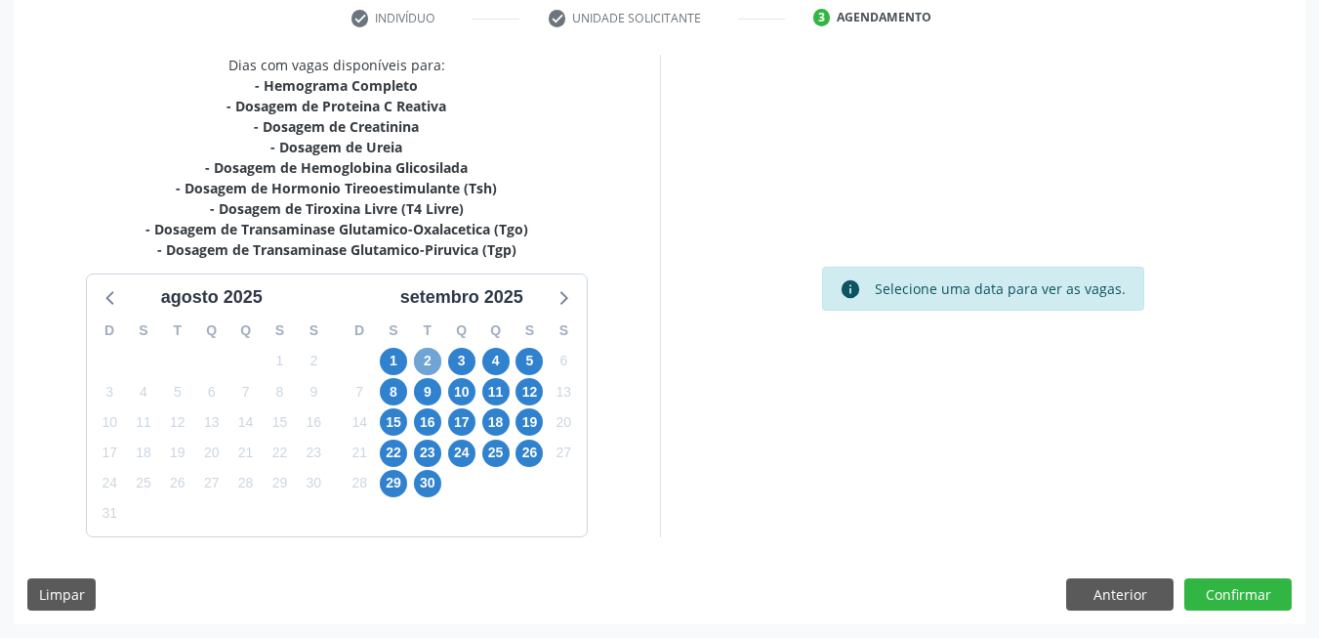
click at [427, 366] on span "2" at bounding box center [427, 361] width 27 height 27
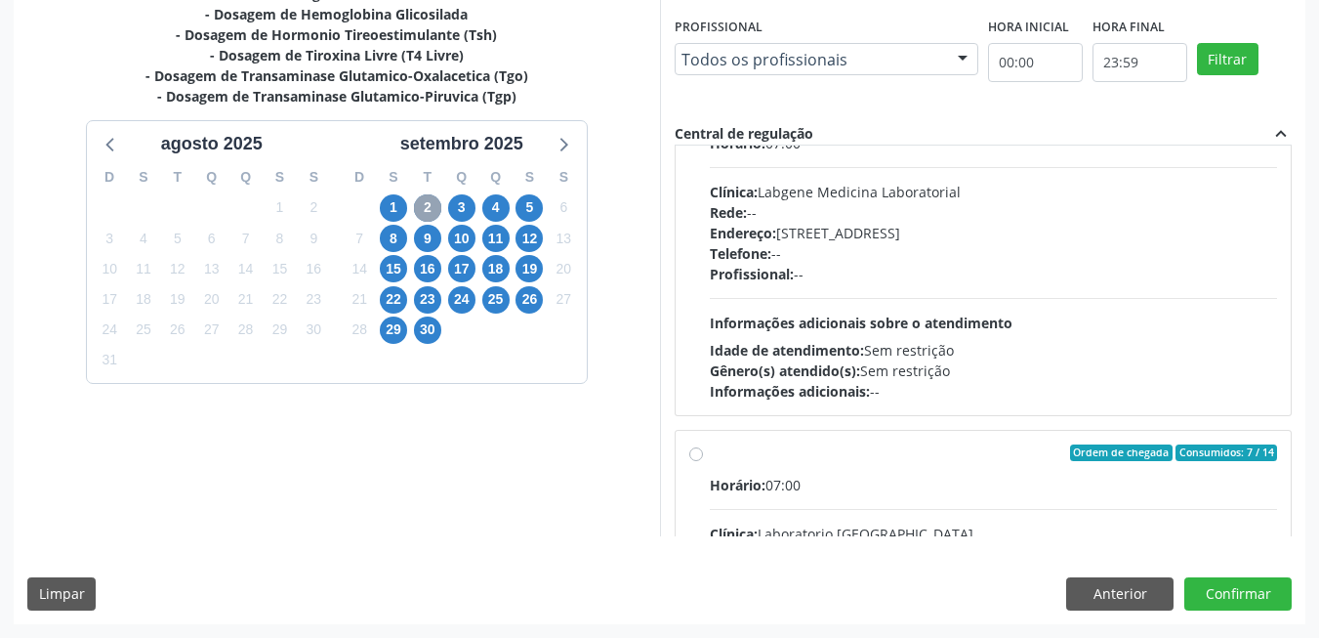
scroll to position [0, 0]
